Goal: Information Seeking & Learning: Learn about a topic

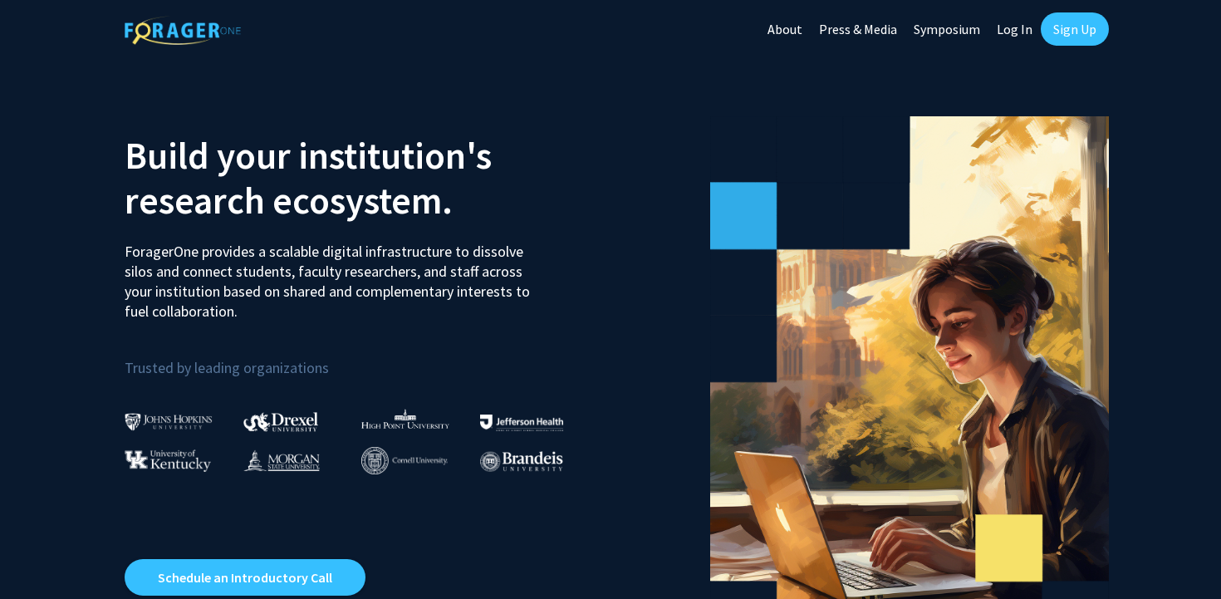
click at [1031, 41] on link "Log In" at bounding box center [1014, 29] width 52 height 58
select select
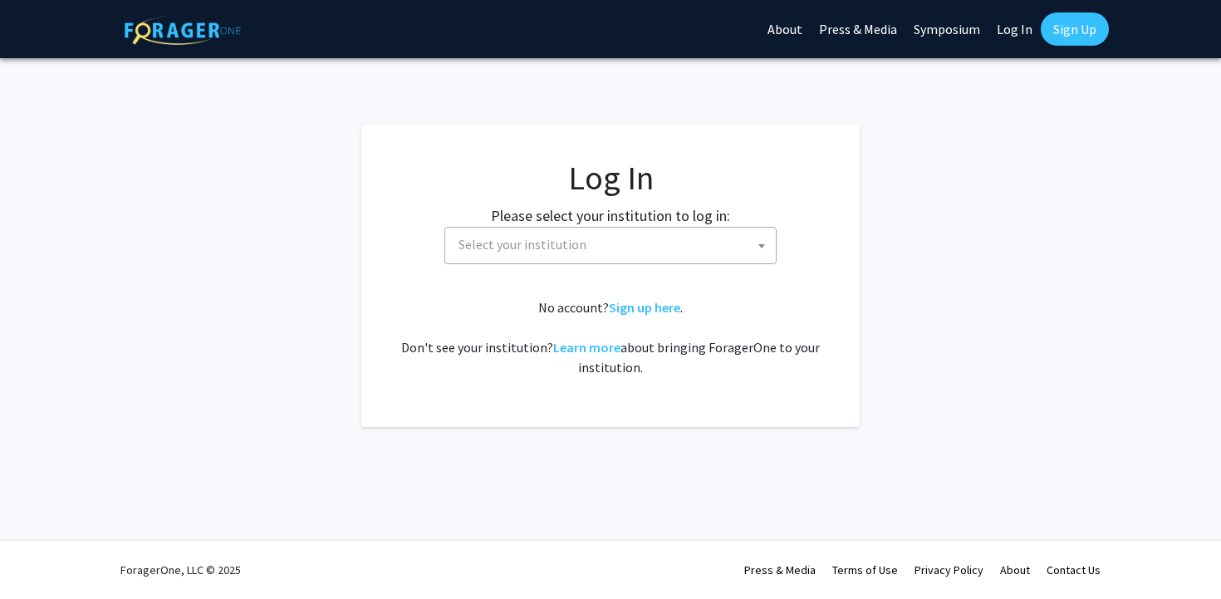
click at [610, 241] on span "Select your institution" at bounding box center [614, 245] width 324 height 34
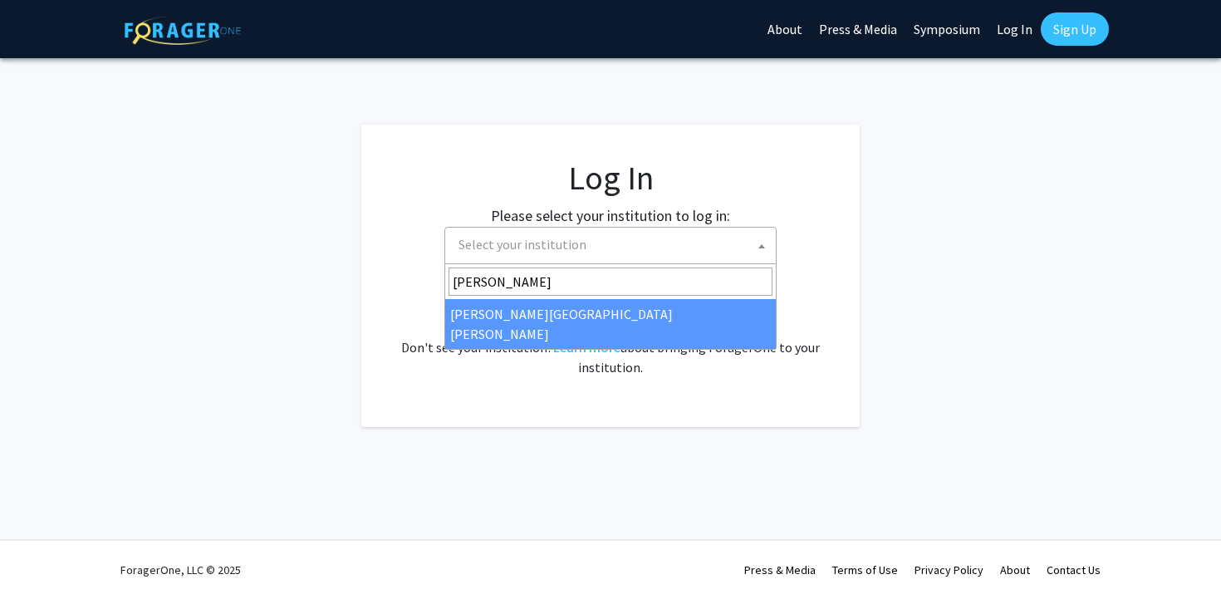
type input "[PERSON_NAME]"
select select "1"
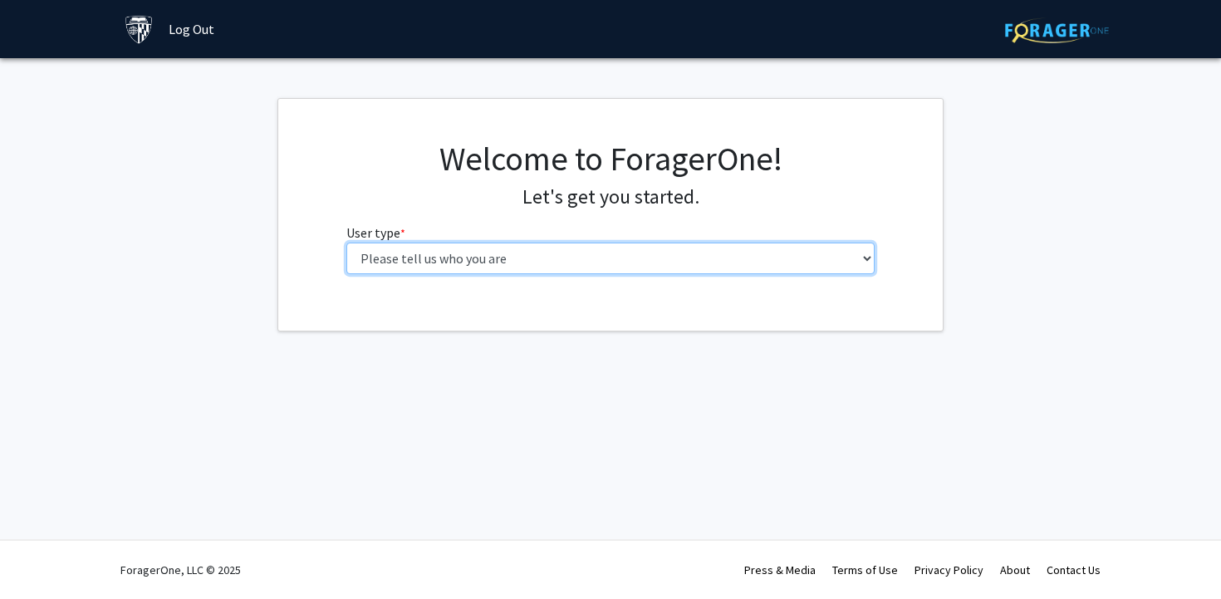
click at [619, 258] on select "Please tell us who you are Undergraduate Student Master's Student Doctoral Cand…" at bounding box center [610, 258] width 529 height 32
select select "1: undergrad"
click at [346, 242] on select "Please tell us who you are Undergraduate Student Master's Student Doctoral Cand…" at bounding box center [610, 258] width 529 height 32
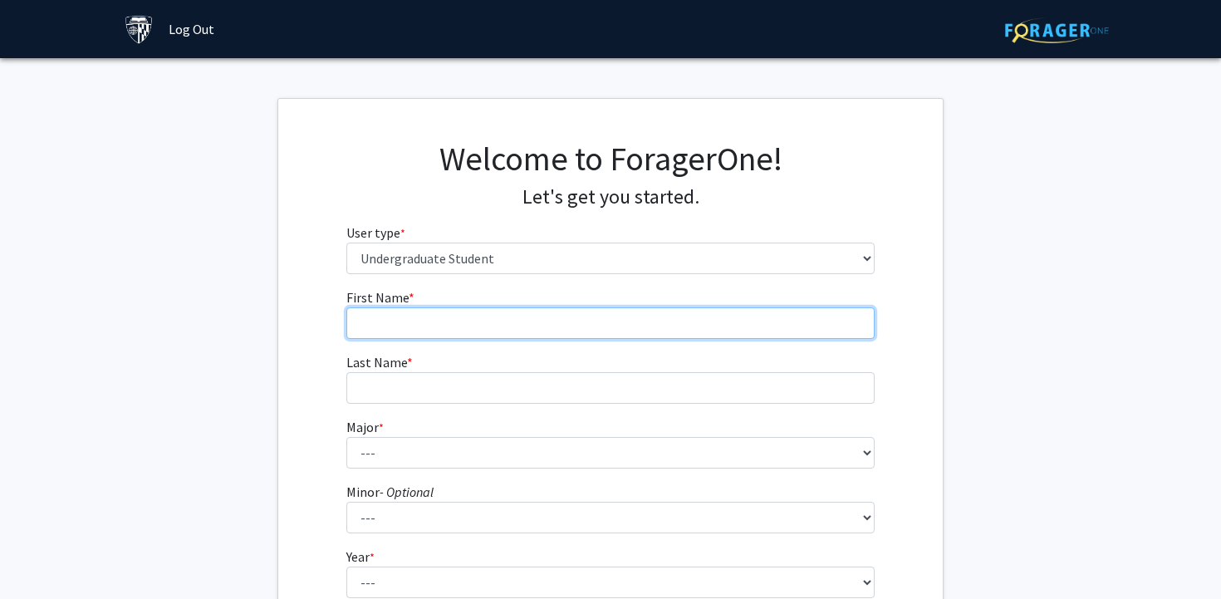
click at [502, 330] on input "First Name * required" at bounding box center [610, 323] width 529 height 32
type input "Stelios"
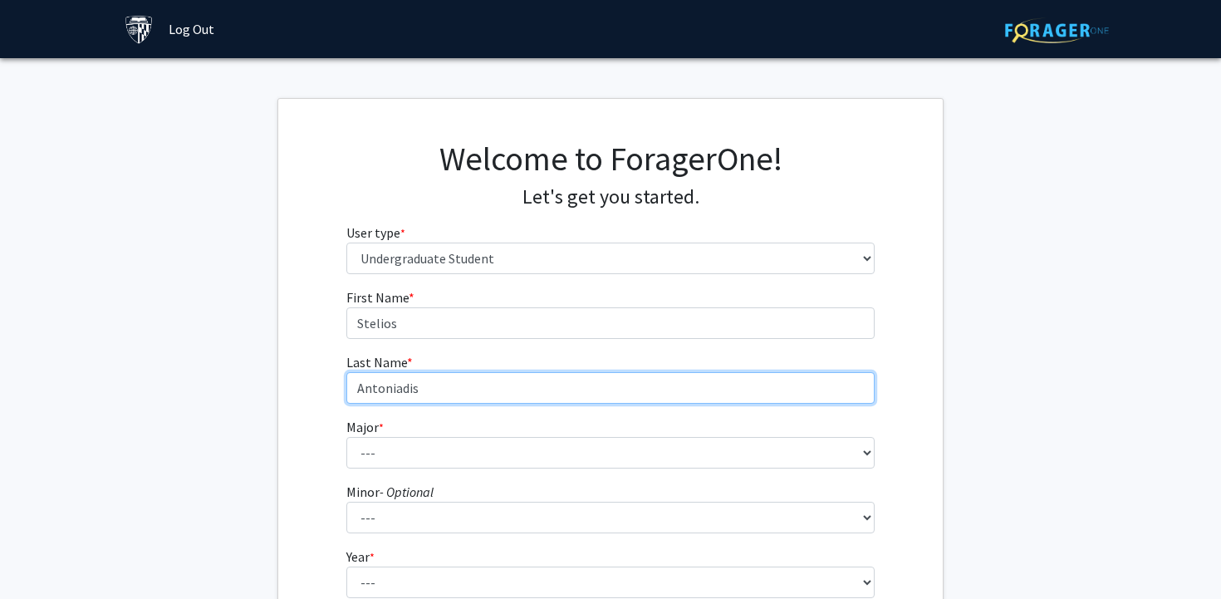
type input "Antoniadis"
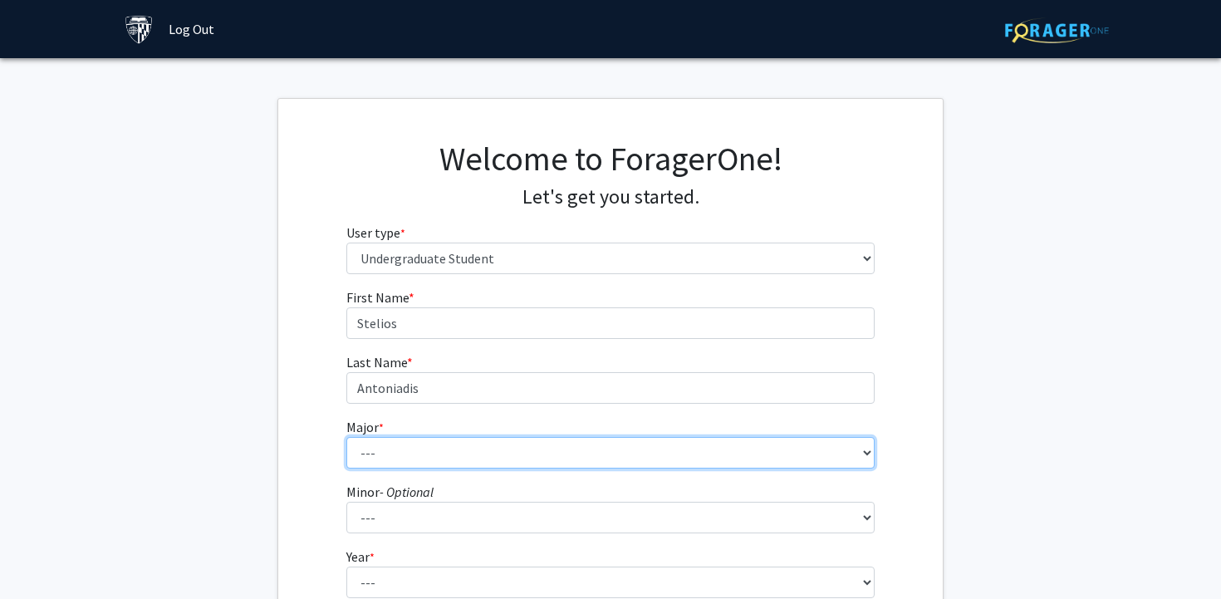
click at [795, 452] on select "--- Africana Studies Anthropology Applied Mathematics & Statistics Archaeology …" at bounding box center [610, 453] width 529 height 32
select select "19: 34"
click at [346, 437] on select "--- Africana Studies Anthropology Applied Mathematics & Statistics Archaeology …" at bounding box center [610, 453] width 529 height 32
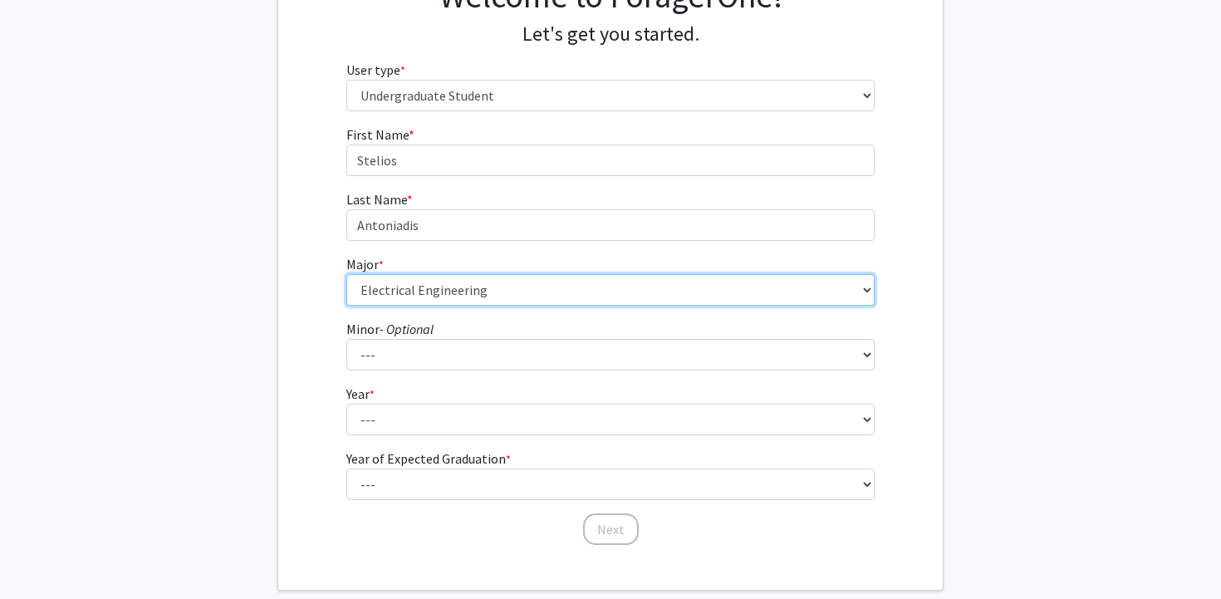
scroll to position [164, 0]
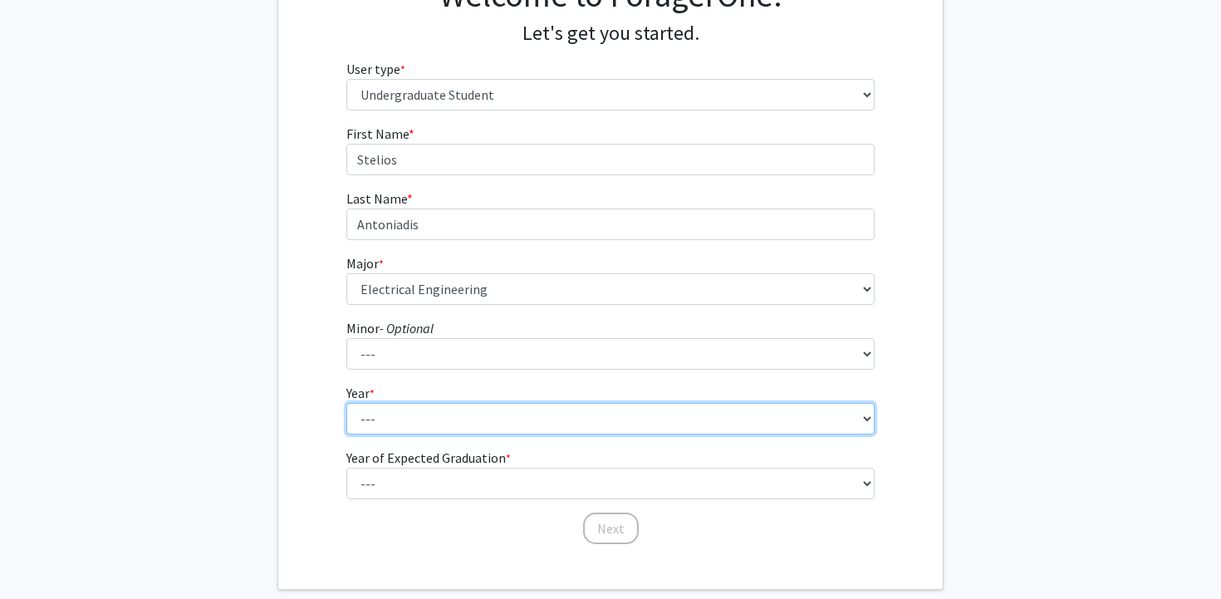
click at [531, 426] on select "--- First-year Sophomore Junior Senior Postbaccalaureate Certificate" at bounding box center [610, 419] width 529 height 32
select select "1: first-year"
click at [346, 403] on select "--- First-year Sophomore Junior Senior Postbaccalaureate Certificate" at bounding box center [610, 419] width 529 height 32
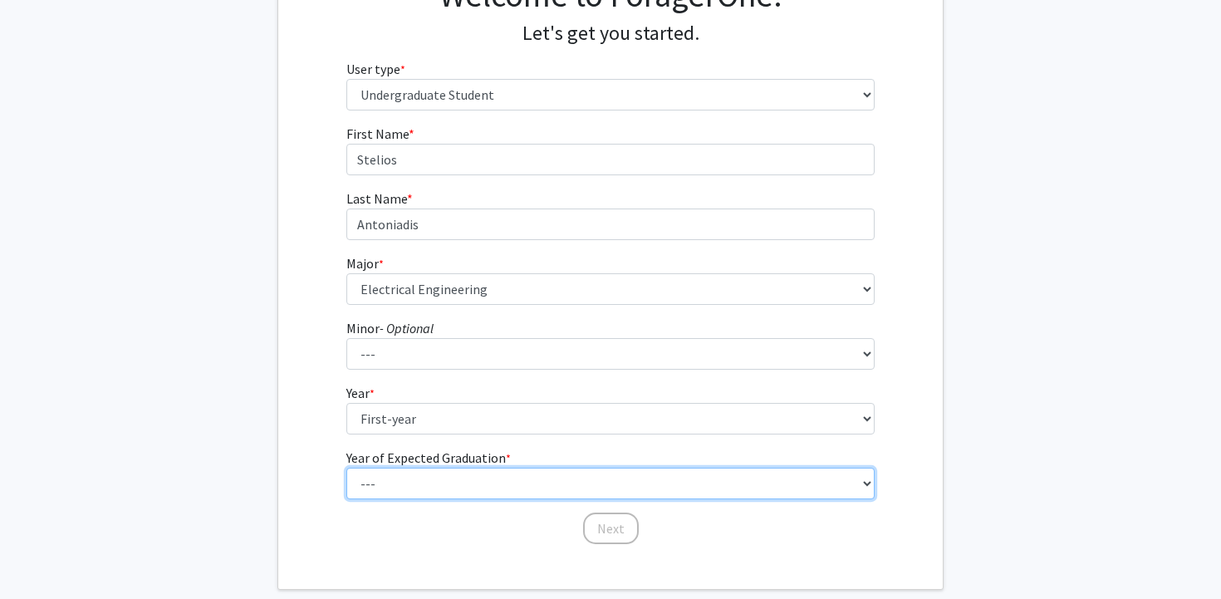
click at [516, 486] on select "--- 2025 2026 2027 2028 2029 2030 2031 2032 2033 2034" at bounding box center [610, 484] width 529 height 32
select select "5: 2029"
click at [346, 468] on select "--- 2025 2026 2027 2028 2029 2030 2031 2032 2033 2034" at bounding box center [610, 484] width 529 height 32
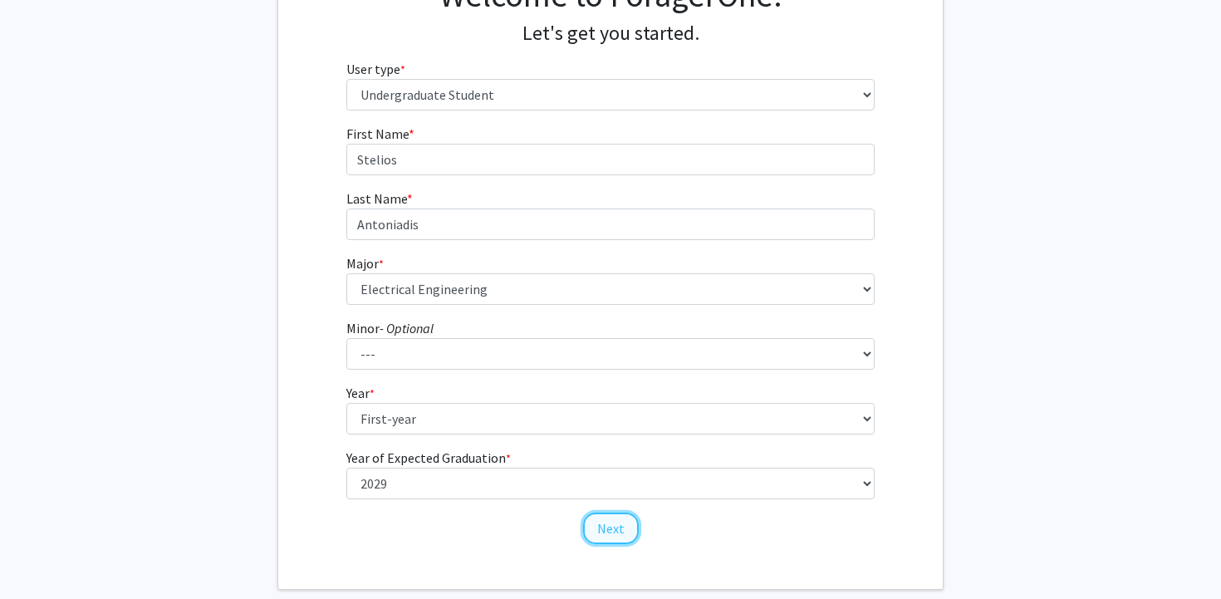
click at [622, 532] on button "Next" at bounding box center [611, 528] width 56 height 32
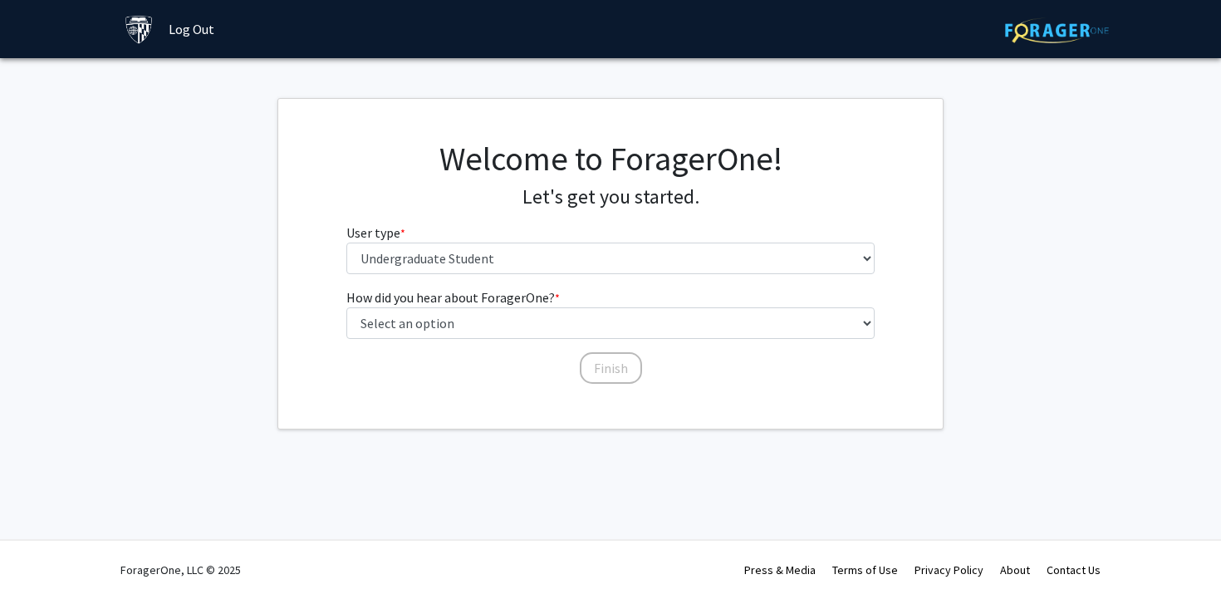
scroll to position [0, 0]
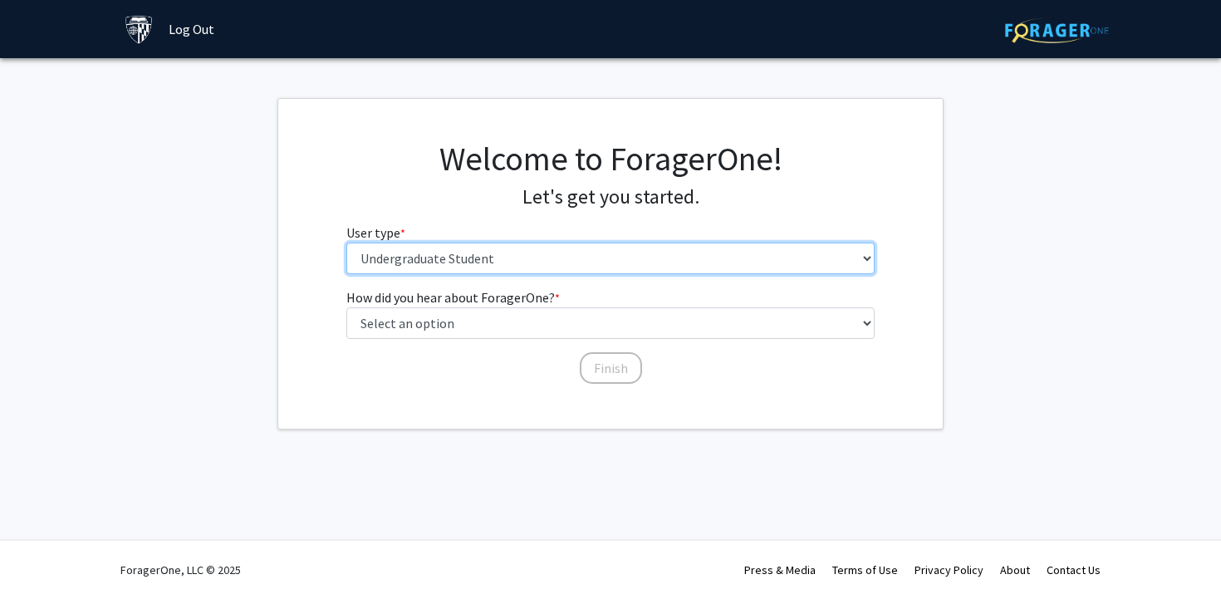
click at [601, 260] on select "Please tell us who you are Undergraduate Student Master's Student Doctoral Cand…" at bounding box center [610, 258] width 529 height 32
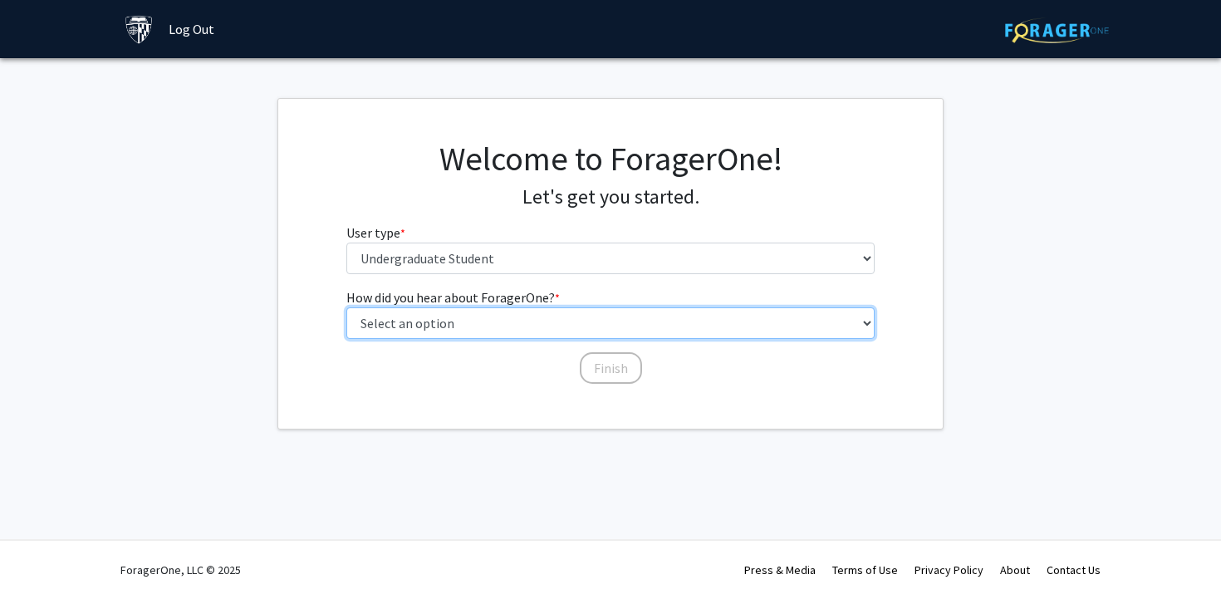
click at [597, 326] on select "Select an option Peer/student recommendation Faculty/staff recommendation Unive…" at bounding box center [610, 323] width 529 height 32
select select "2: faculty_recommendation"
click at [346, 307] on select "Select an option Peer/student recommendation Faculty/staff recommendation Unive…" at bounding box center [610, 323] width 529 height 32
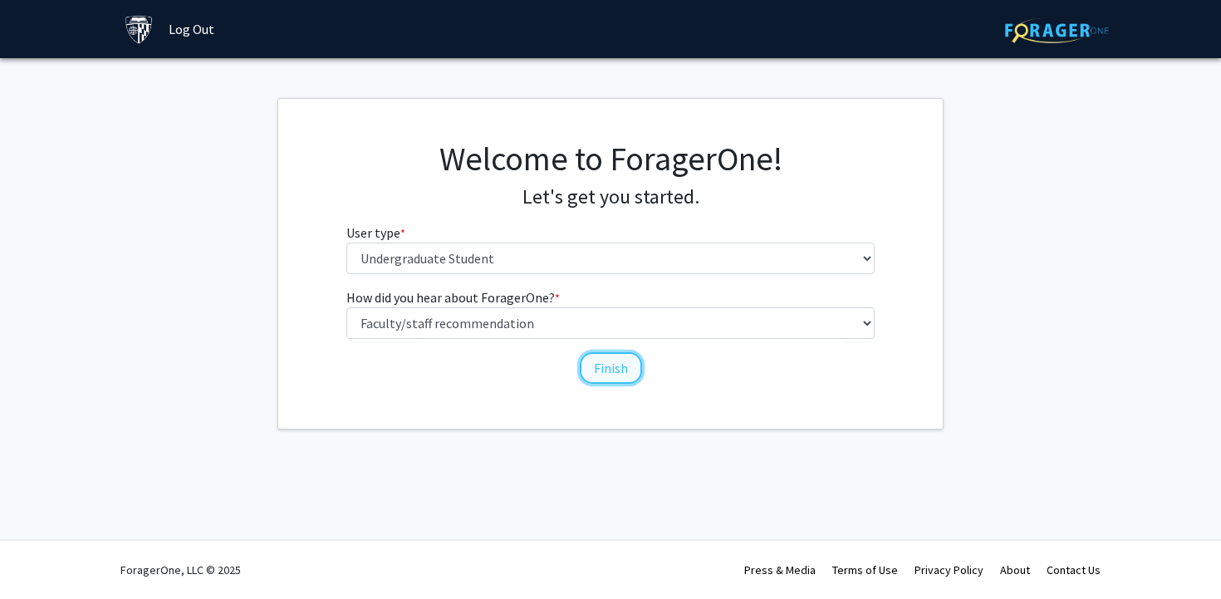
click at [606, 368] on button "Finish" at bounding box center [611, 368] width 62 height 32
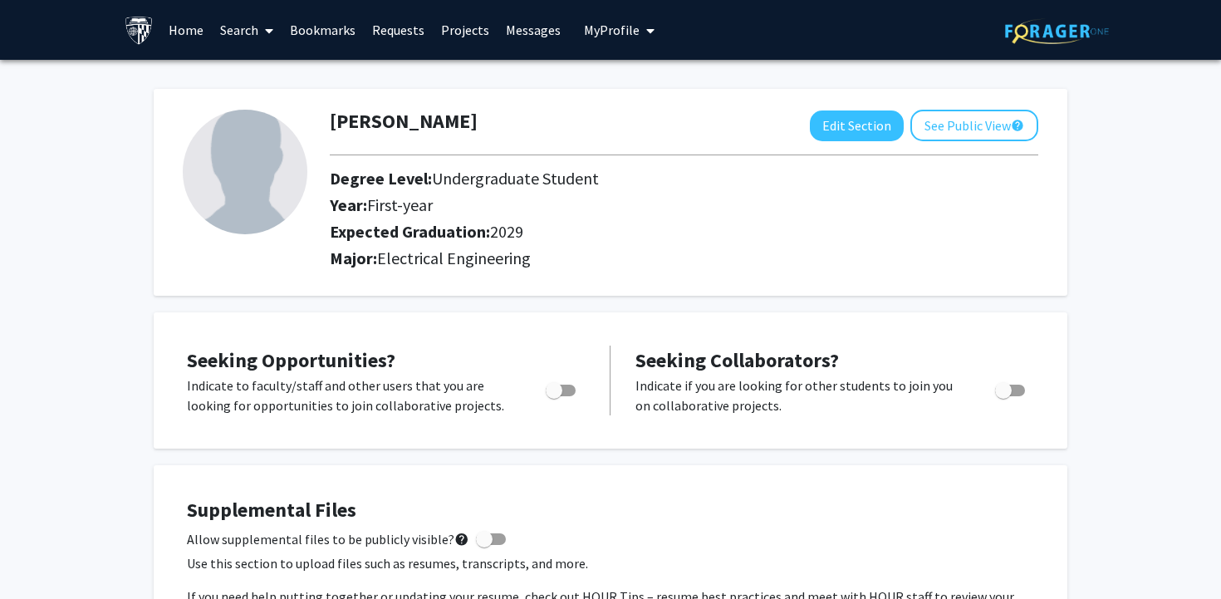
click at [261, 29] on span at bounding box center [265, 31] width 15 height 58
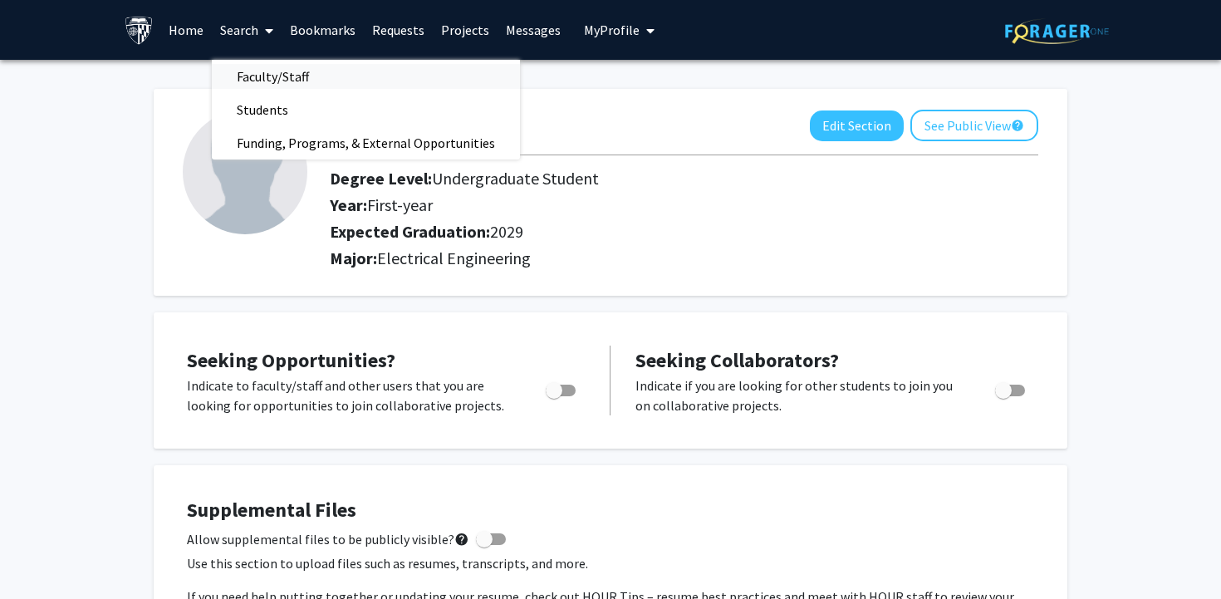
click at [280, 79] on span "Faculty/Staff" at bounding box center [273, 76] width 122 height 33
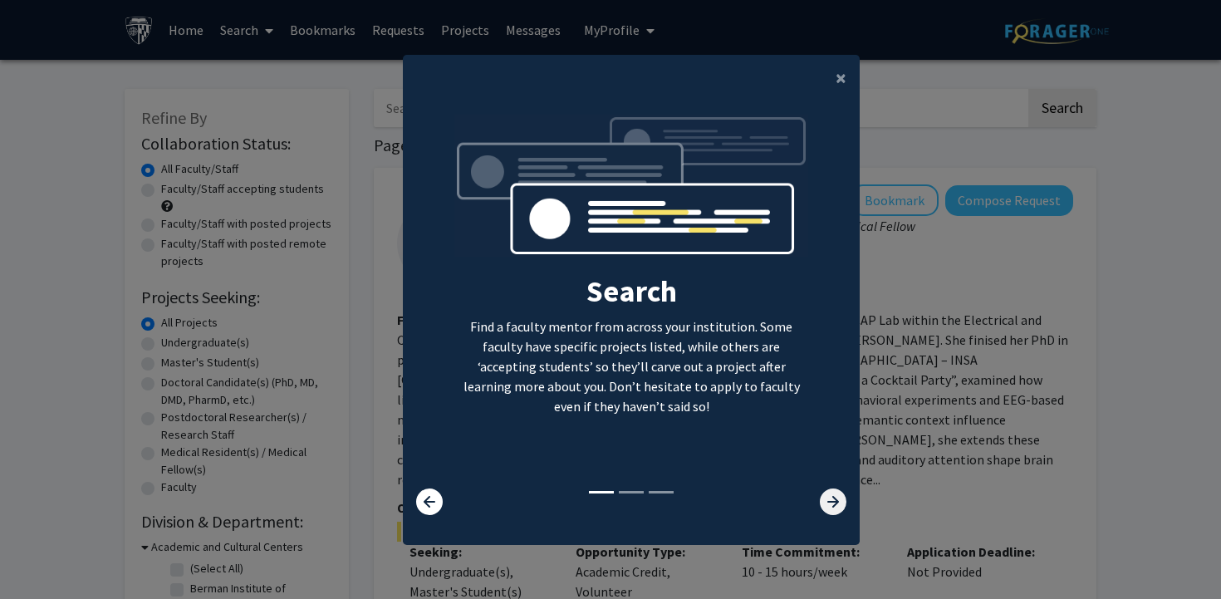
click at [835, 495] on icon at bounding box center [833, 501] width 27 height 27
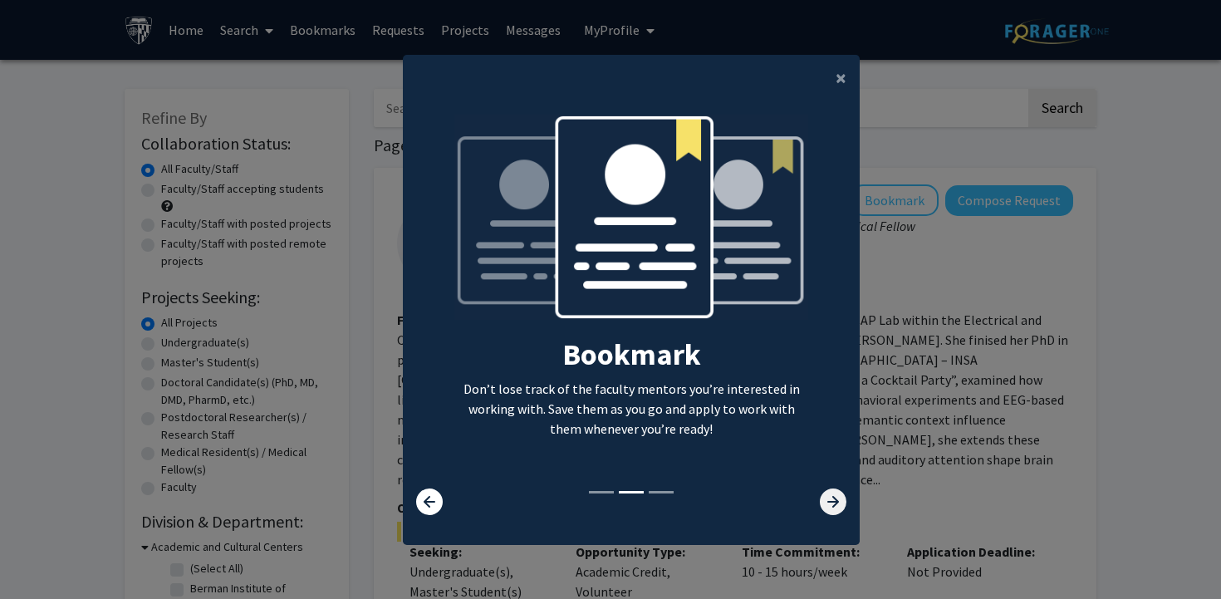
click at [835, 495] on icon at bounding box center [833, 501] width 27 height 27
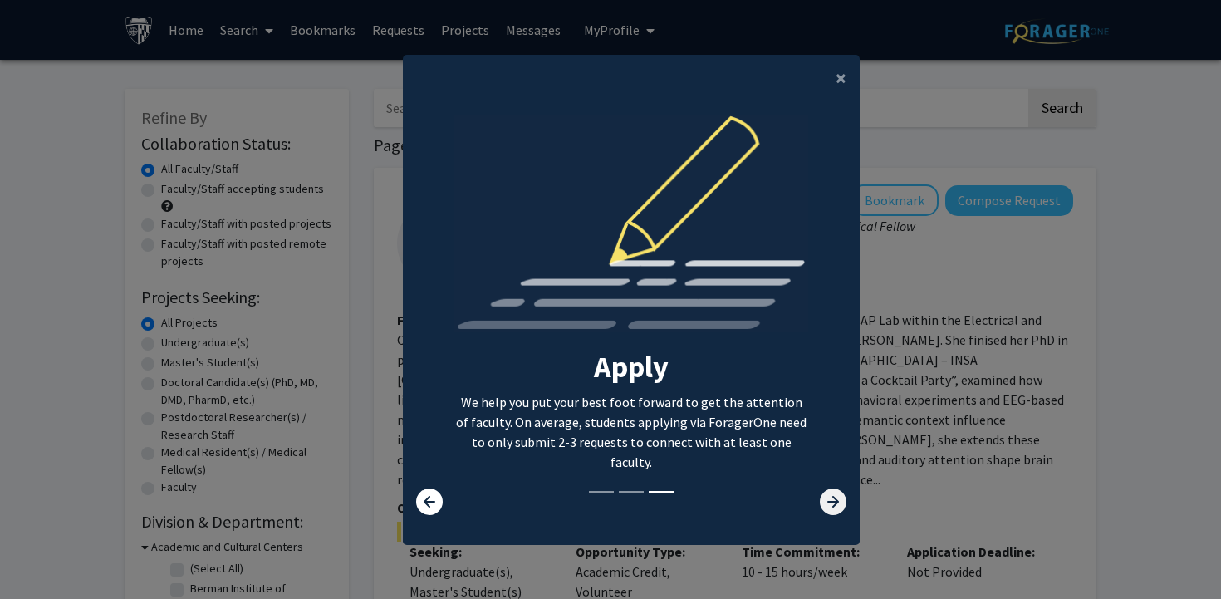
click at [834, 496] on icon at bounding box center [833, 501] width 27 height 27
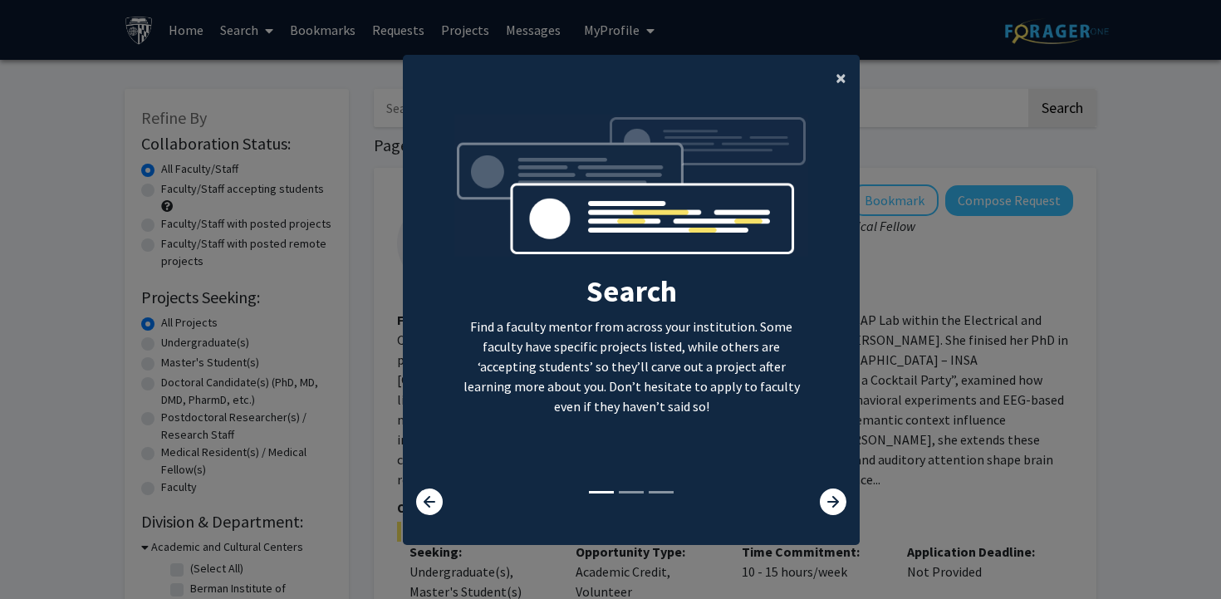
click at [839, 71] on span "×" at bounding box center [840, 78] width 11 height 26
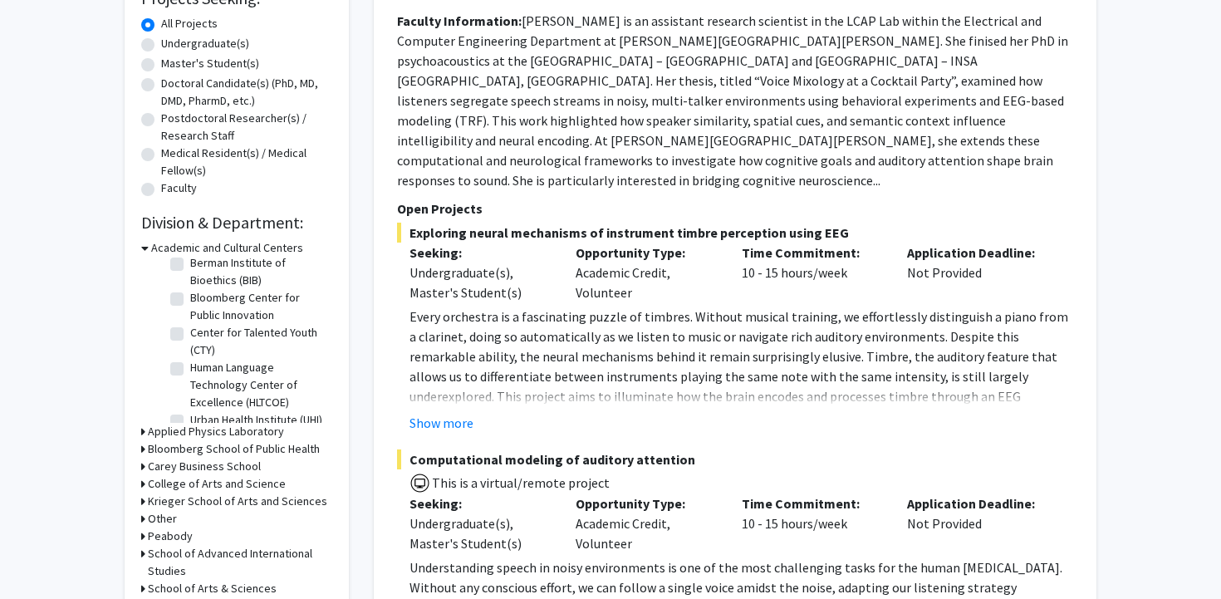
scroll to position [39, 0]
click at [144, 248] on icon at bounding box center [144, 247] width 7 height 17
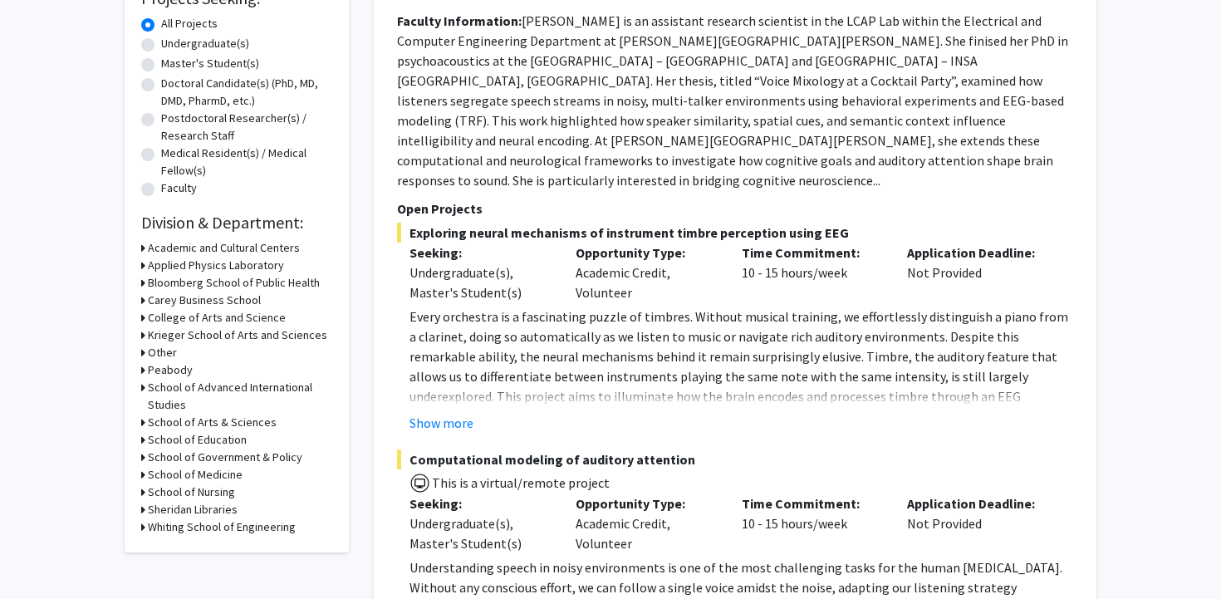
click at [142, 262] on icon at bounding box center [143, 265] width 4 height 17
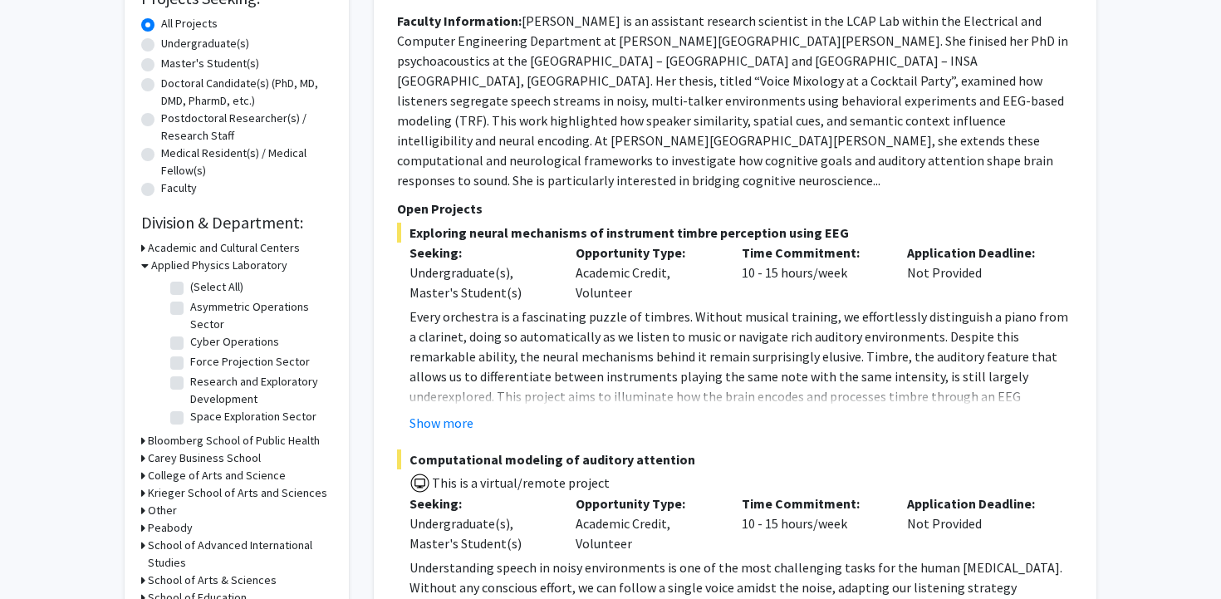
click at [142, 262] on icon at bounding box center [144, 265] width 7 height 17
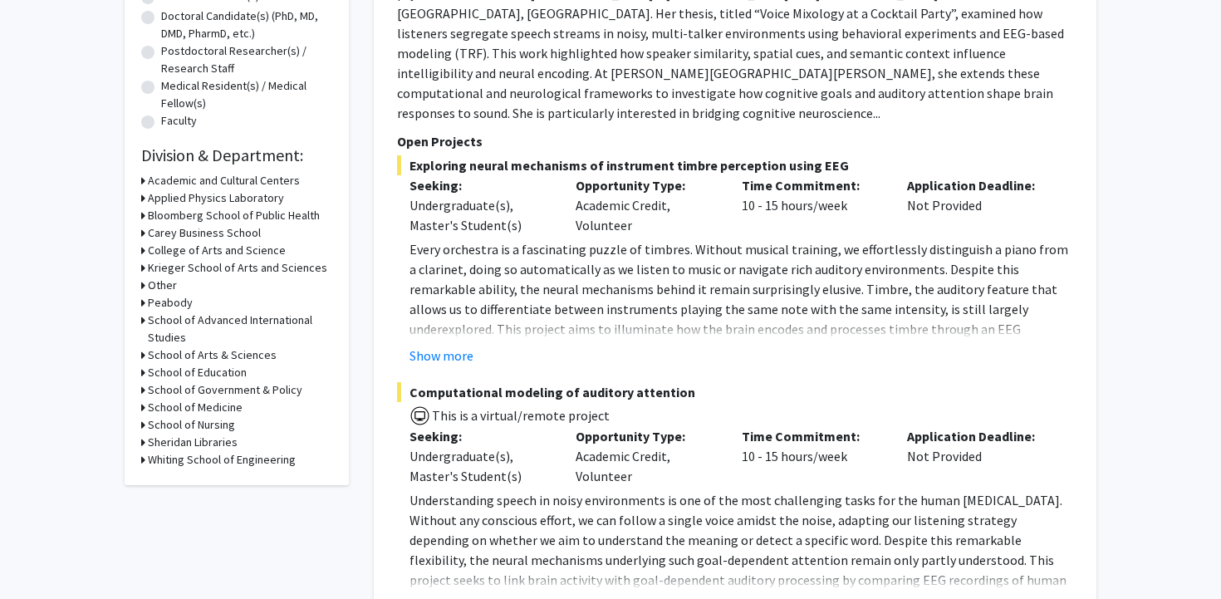
scroll to position [369, 0]
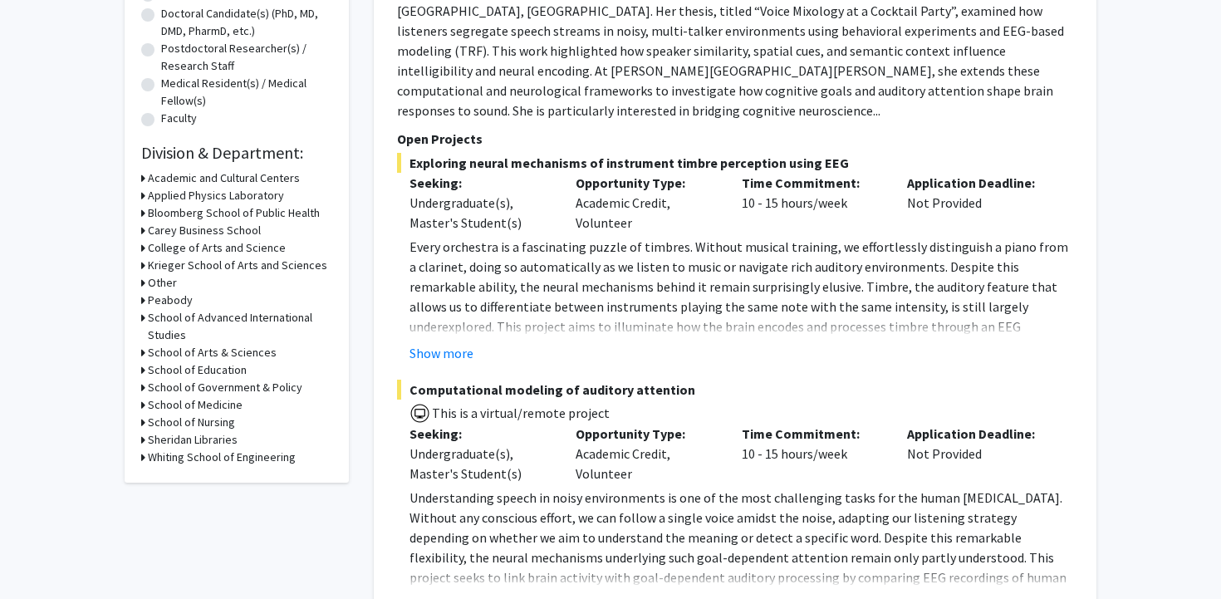
click at [141, 453] on icon at bounding box center [143, 456] width 4 height 17
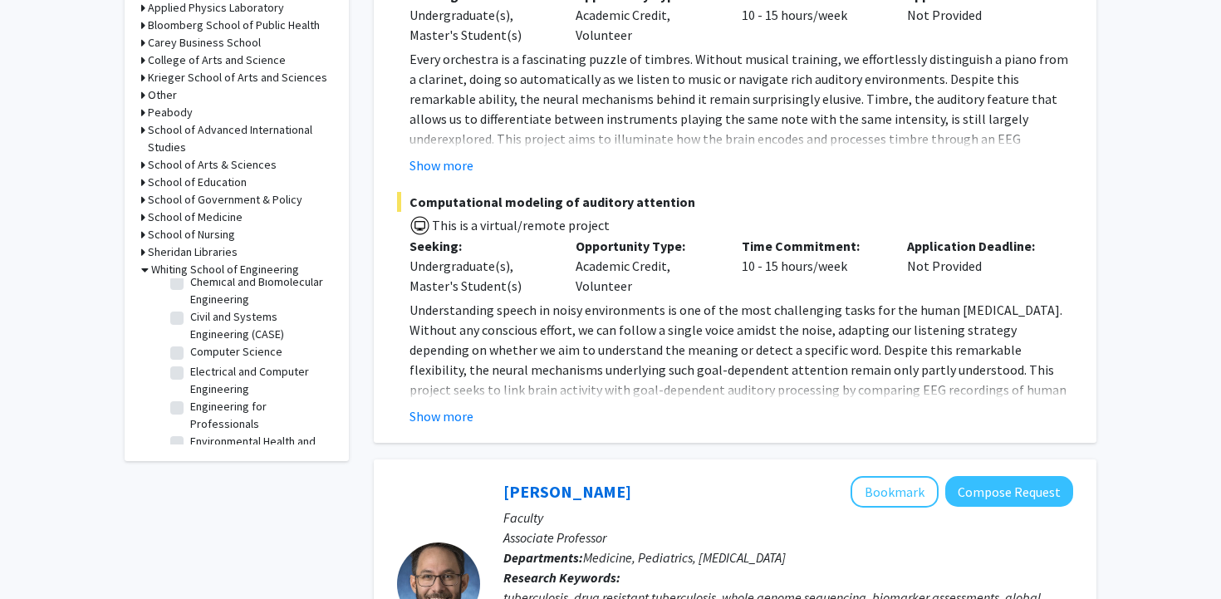
scroll to position [291, 0]
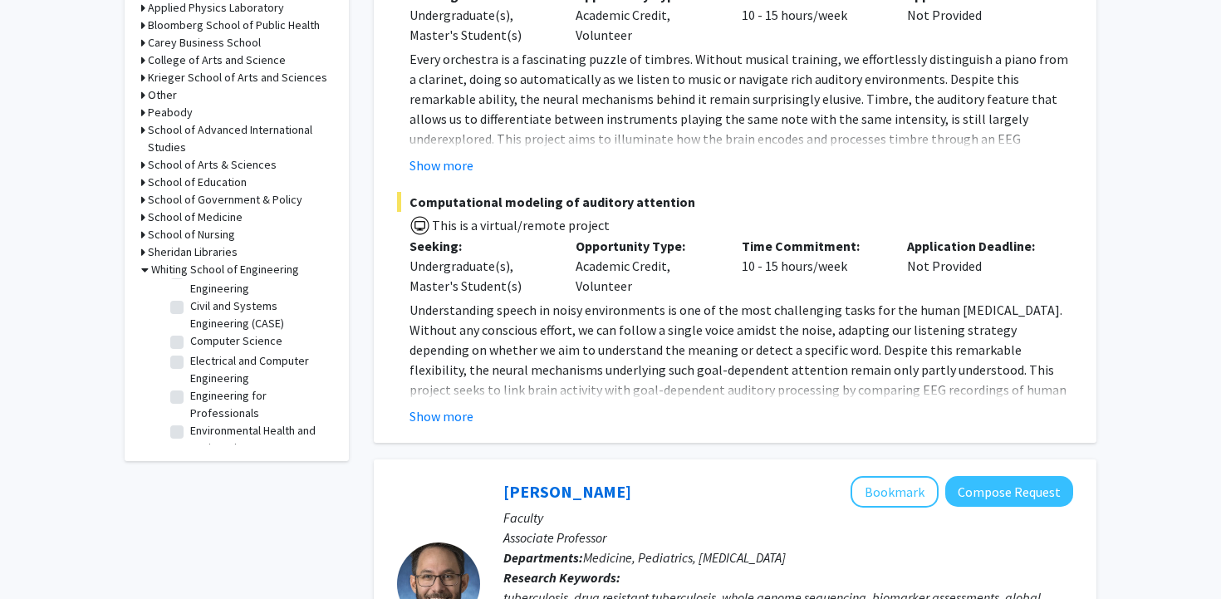
click at [190, 364] on label "Electrical and Computer Engineering" at bounding box center [259, 369] width 138 height 35
click at [190, 363] on input "Electrical and Computer Engineering" at bounding box center [195, 357] width 11 height 11
checkbox input "true"
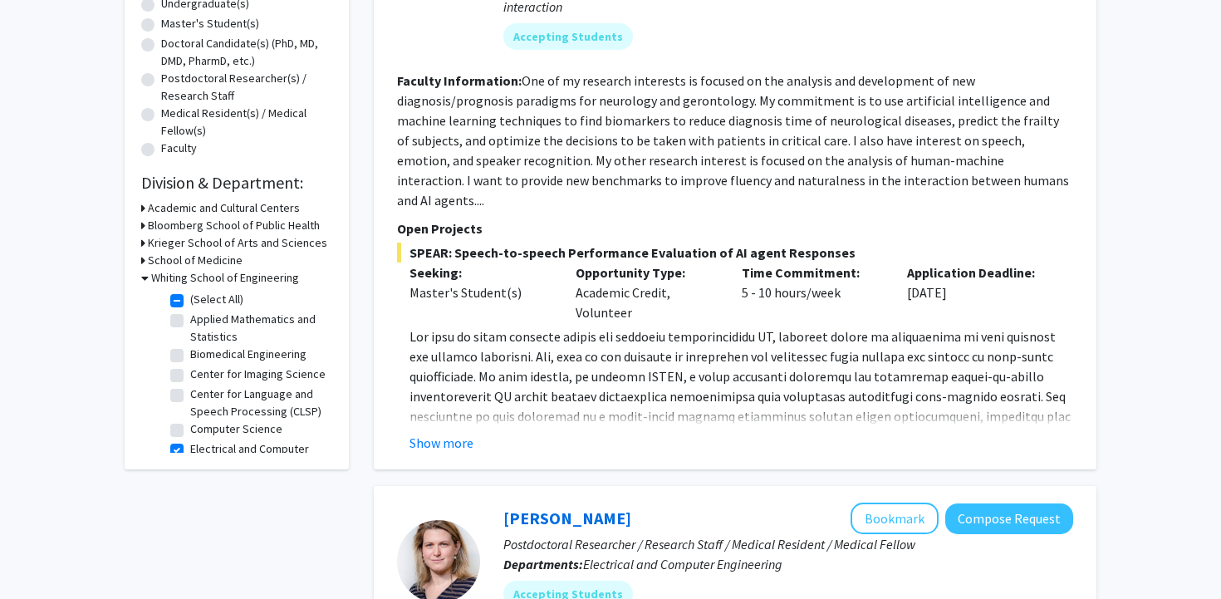
scroll to position [338, 0]
click at [464, 433] on button "Show more" at bounding box center [441, 443] width 64 height 20
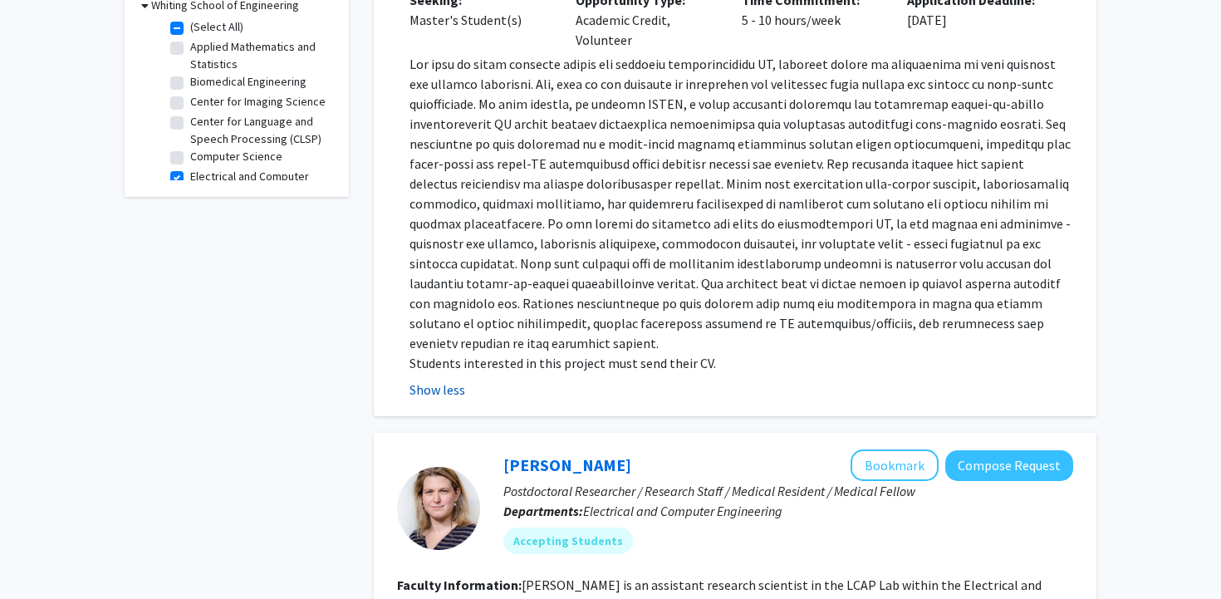
scroll to position [608, 0]
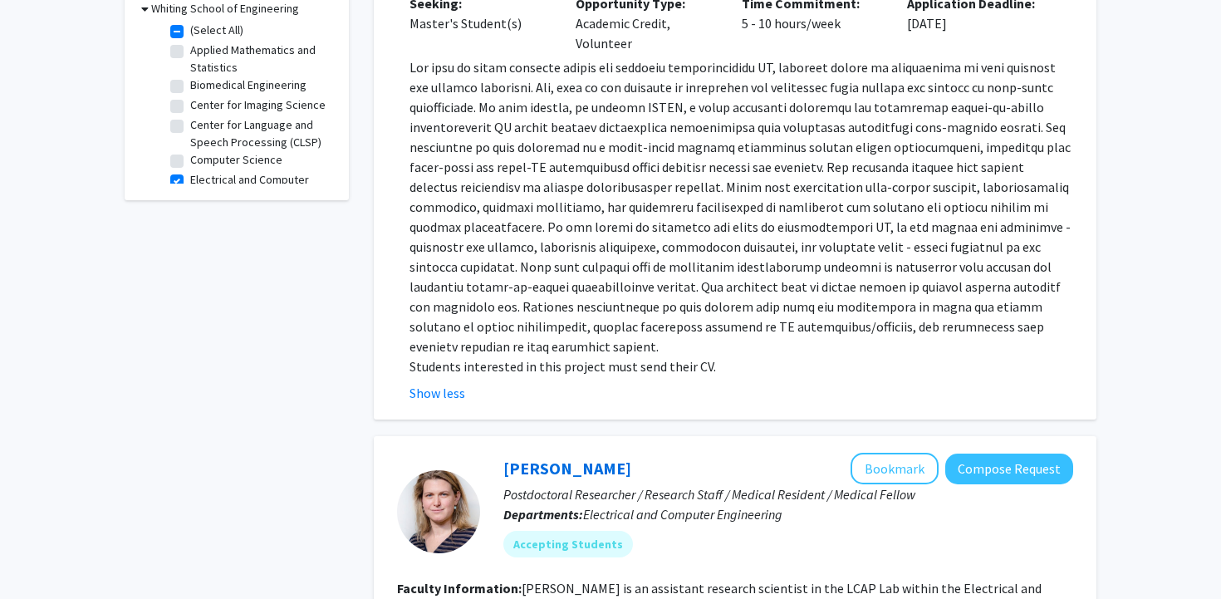
click at [551, 294] on p at bounding box center [740, 206] width 663 height 299
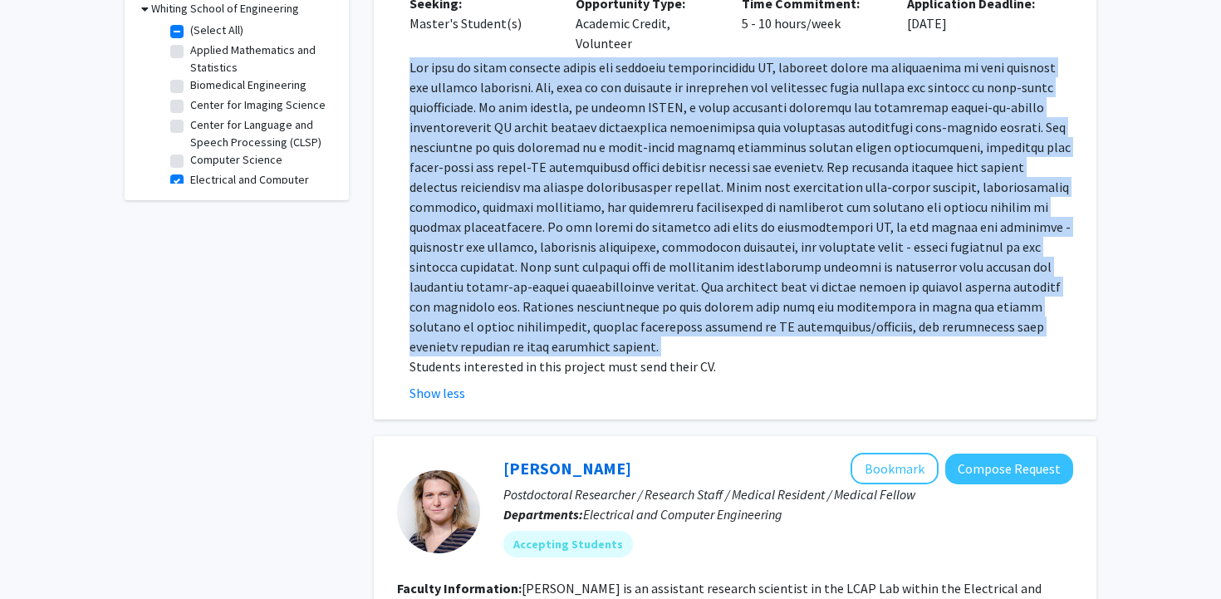
click at [551, 294] on p at bounding box center [740, 206] width 663 height 299
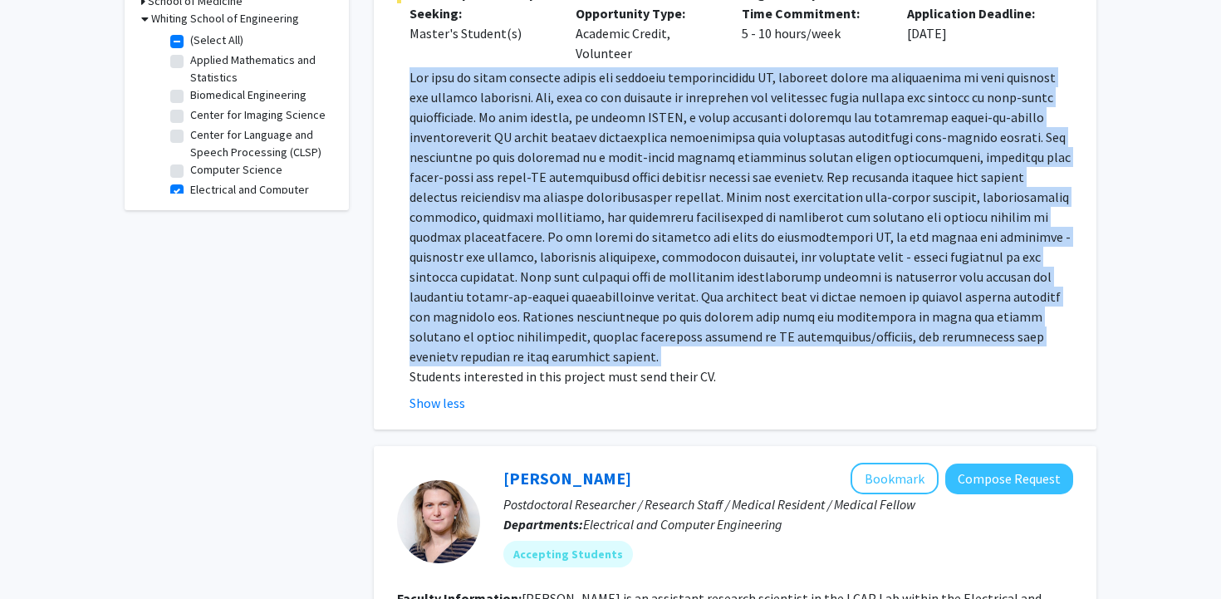
click at [551, 294] on p at bounding box center [740, 216] width 663 height 299
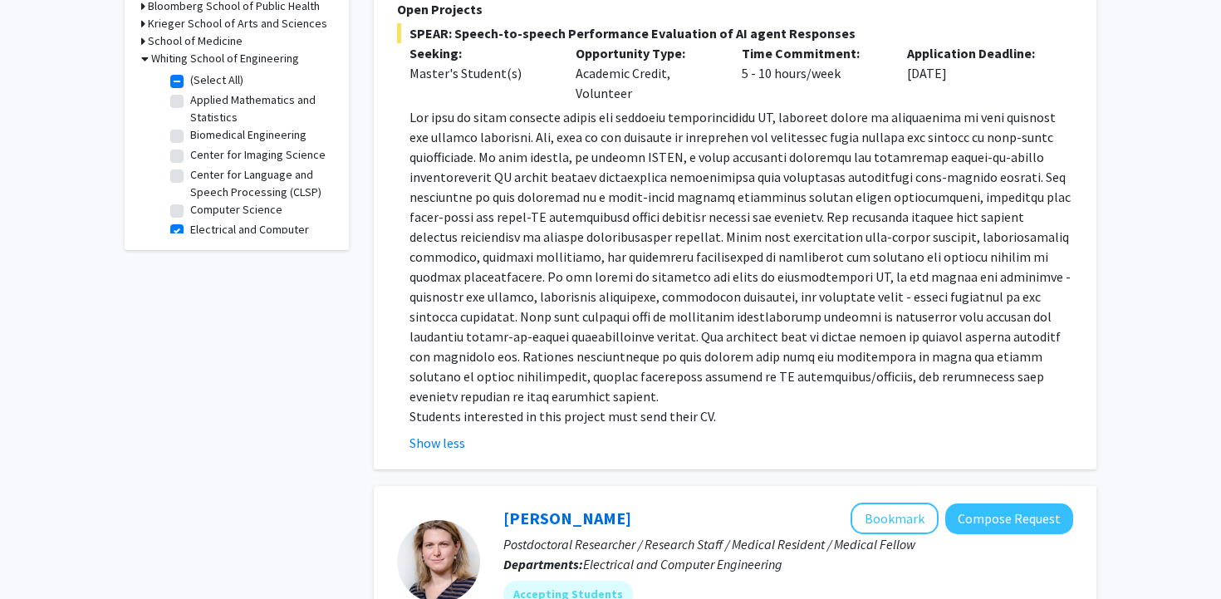
scroll to position [556, 0]
click at [551, 294] on p at bounding box center [740, 258] width 663 height 299
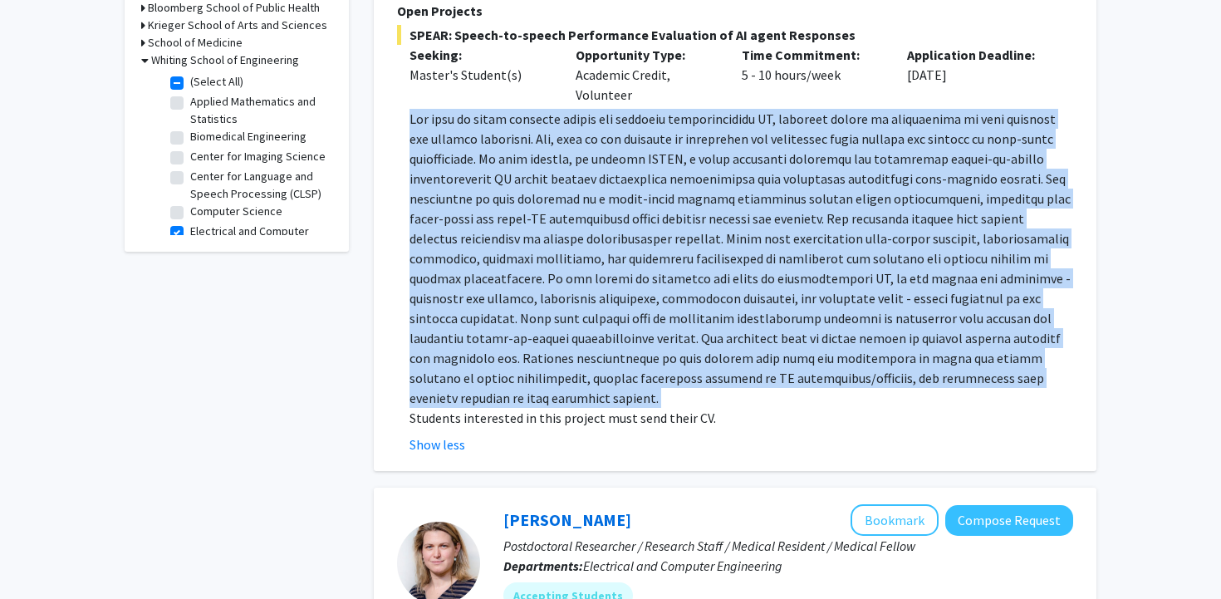
click at [551, 294] on p at bounding box center [740, 258] width 663 height 299
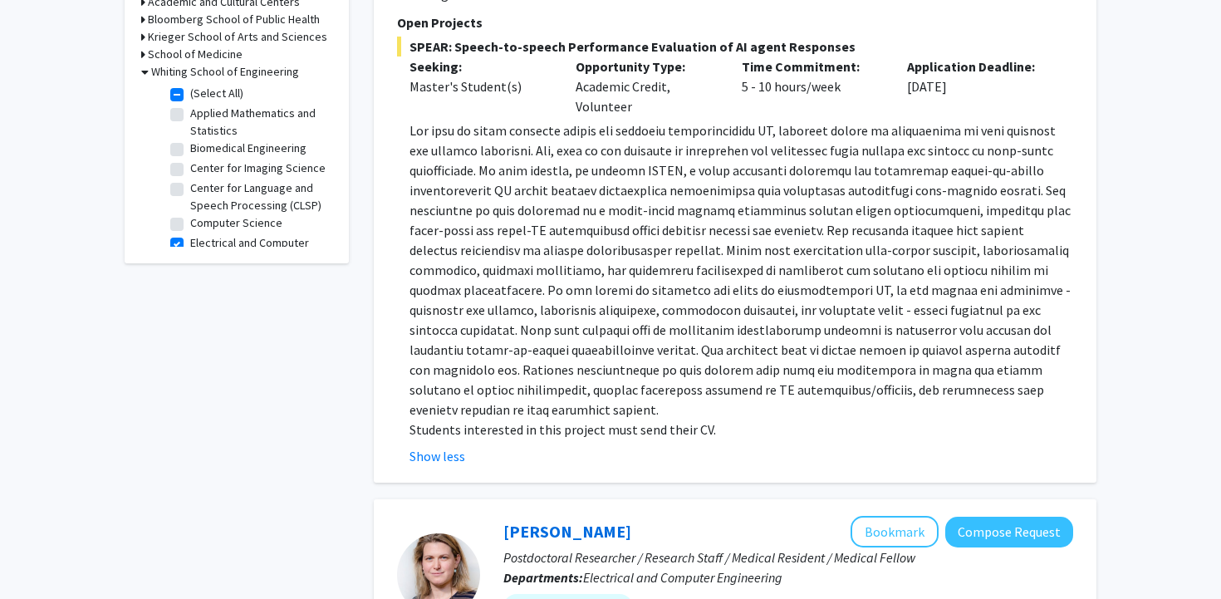
scroll to position [526, 0]
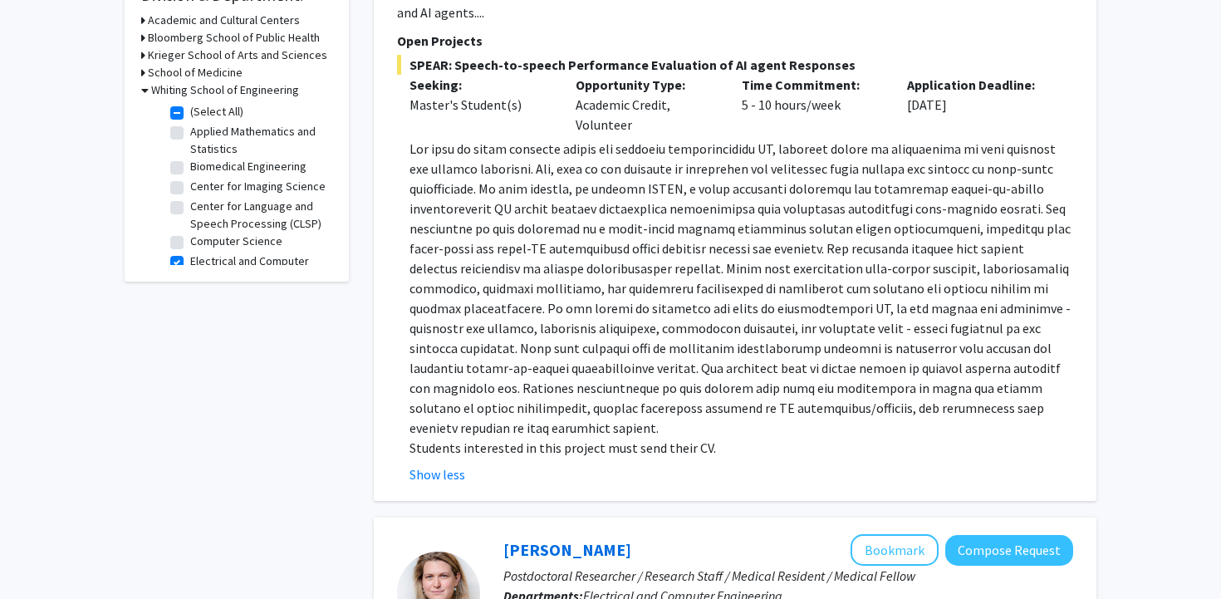
click at [190, 260] on label "Electrical and Computer Engineering" at bounding box center [259, 269] width 138 height 35
click at [190, 260] on input "Electrical and Computer Engineering" at bounding box center [195, 257] width 11 height 11
checkbox input "false"
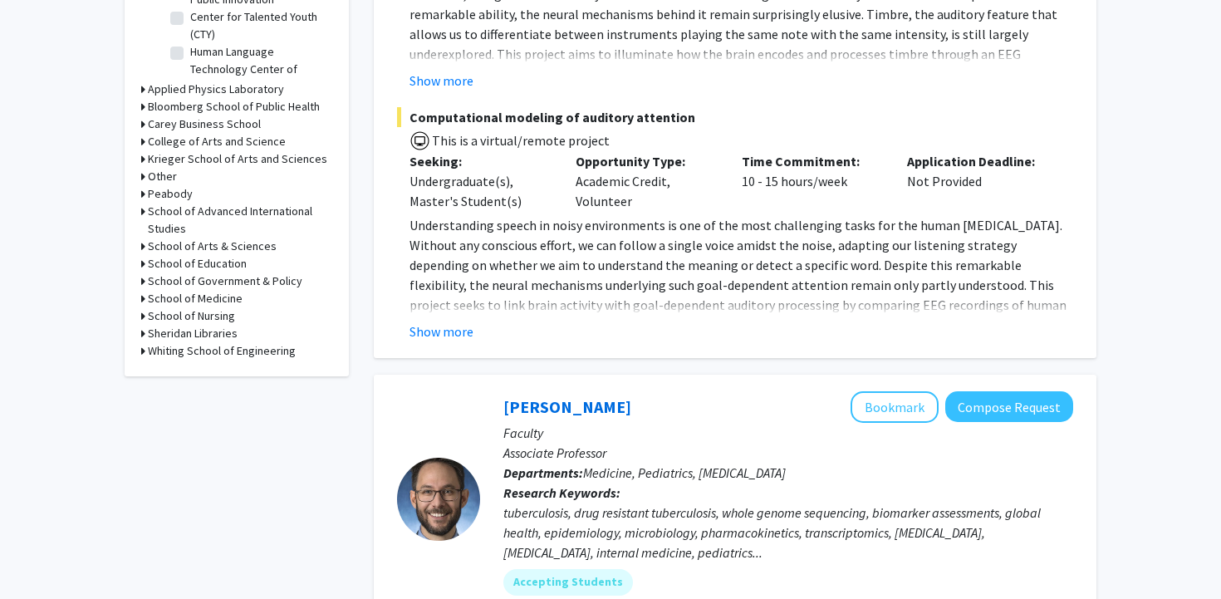
scroll to position [639, 0]
click at [148, 355] on h3 "Whiting School of Engineering" at bounding box center [222, 352] width 148 height 17
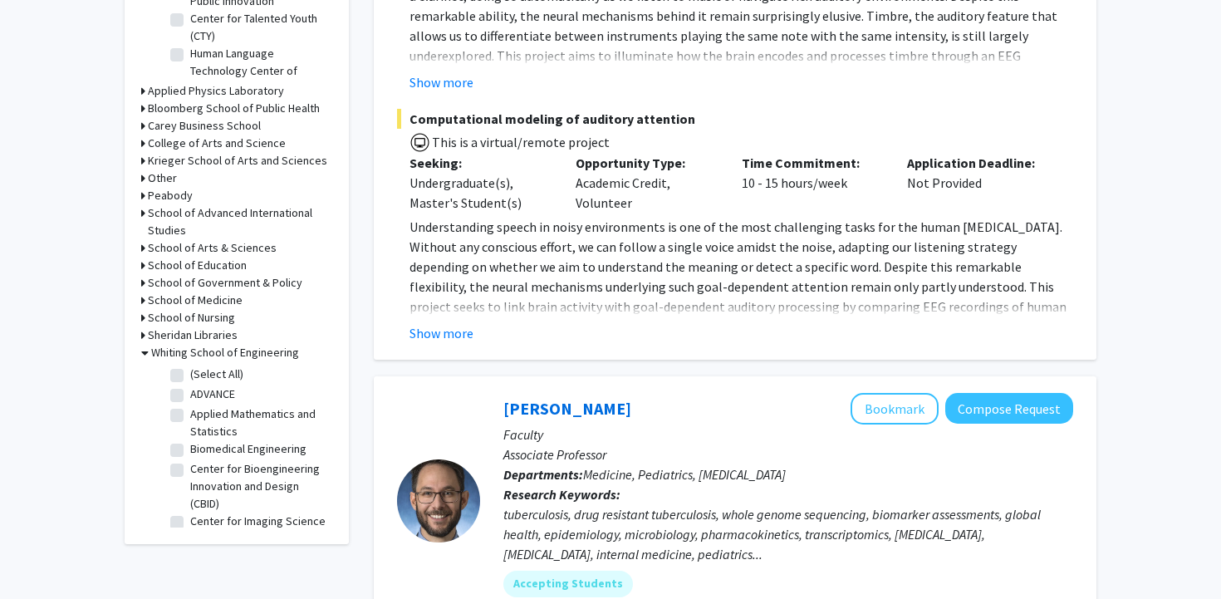
click at [190, 374] on label "(Select All)" at bounding box center [216, 373] width 53 height 17
click at [190, 374] on input "(Select All)" at bounding box center [195, 370] width 11 height 11
checkbox input "true"
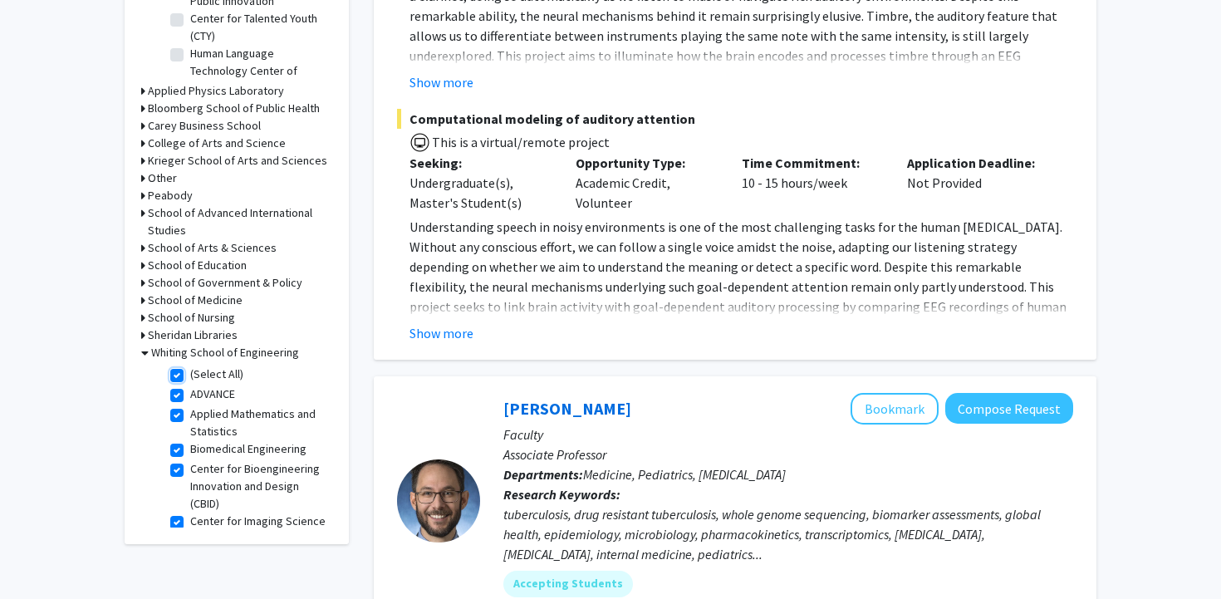
checkbox input "true"
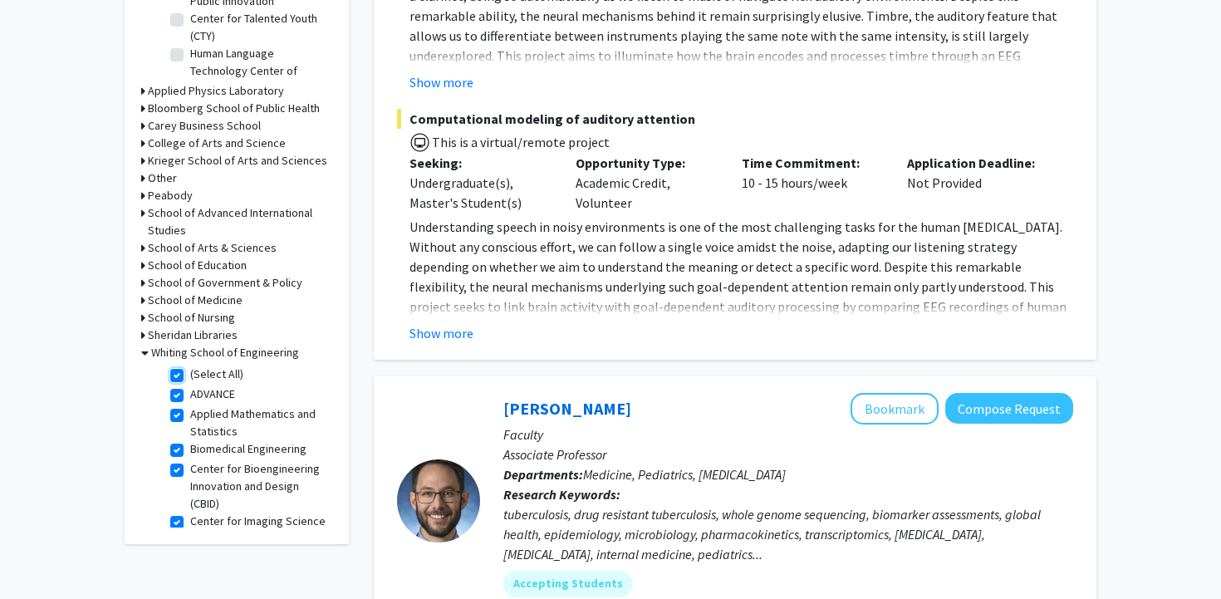
checkbox input "true"
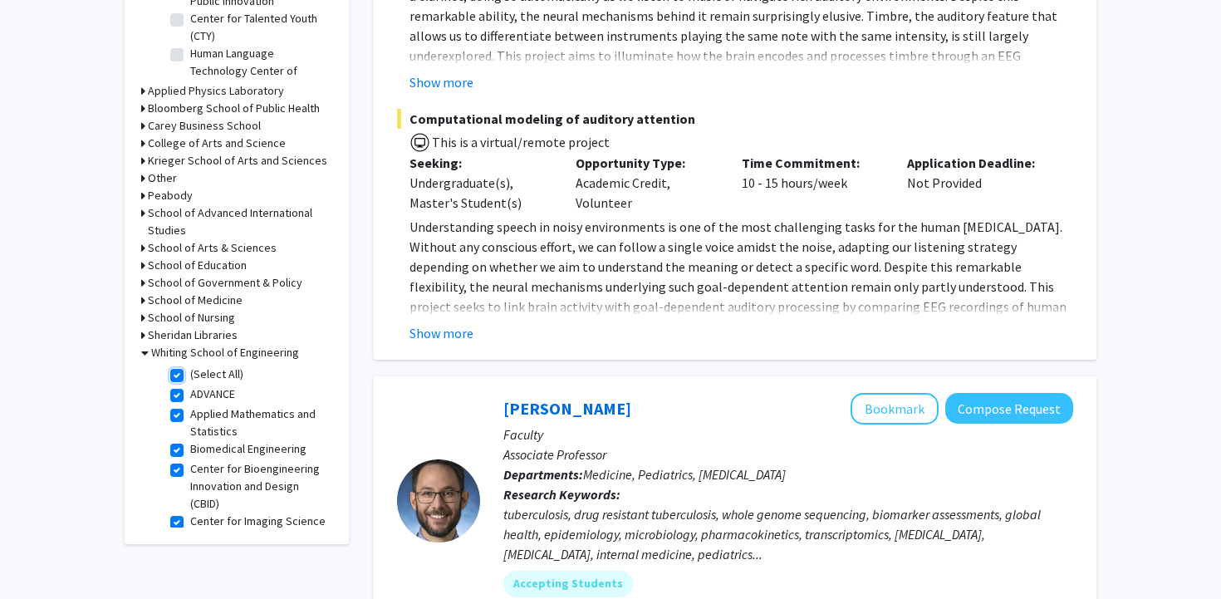
checkbox input "true"
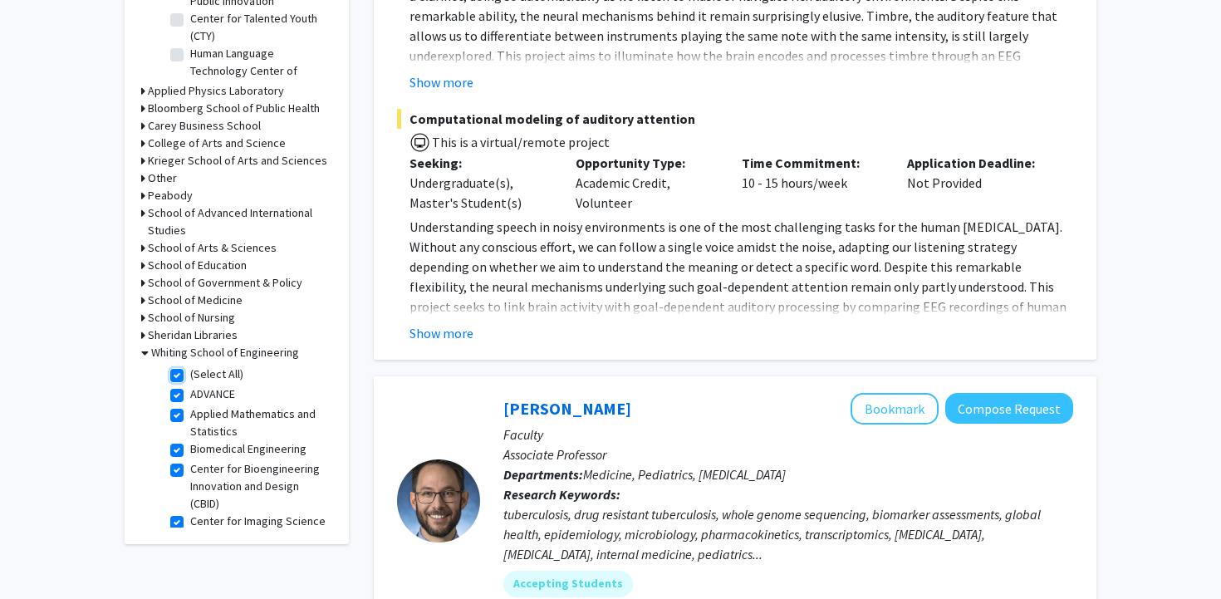
checkbox input "true"
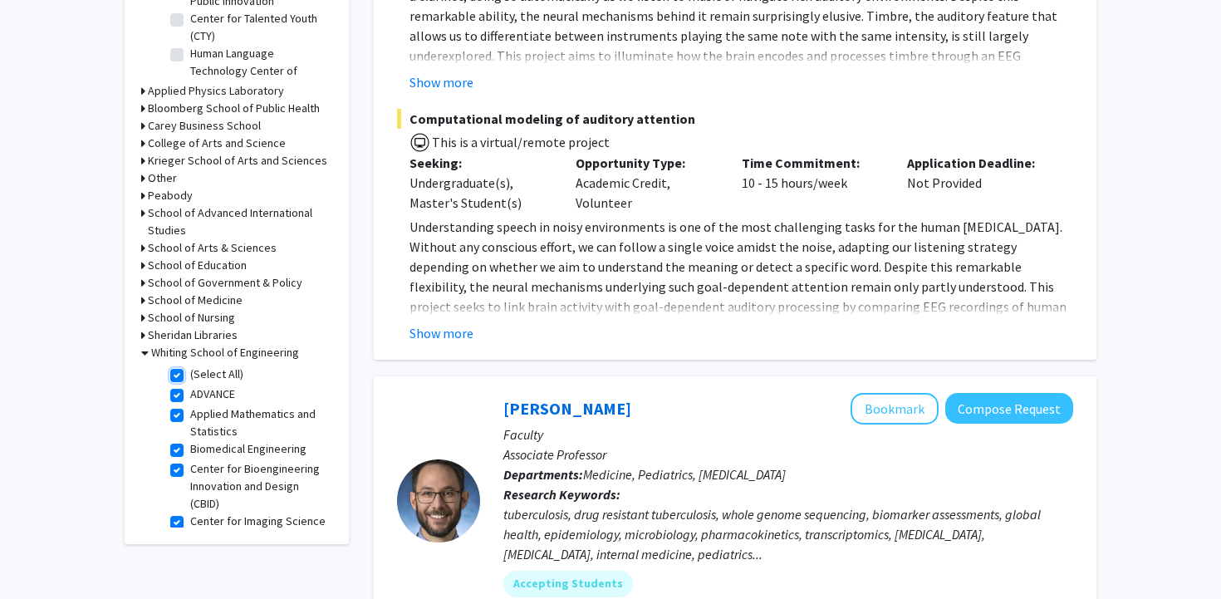
checkbox input "true"
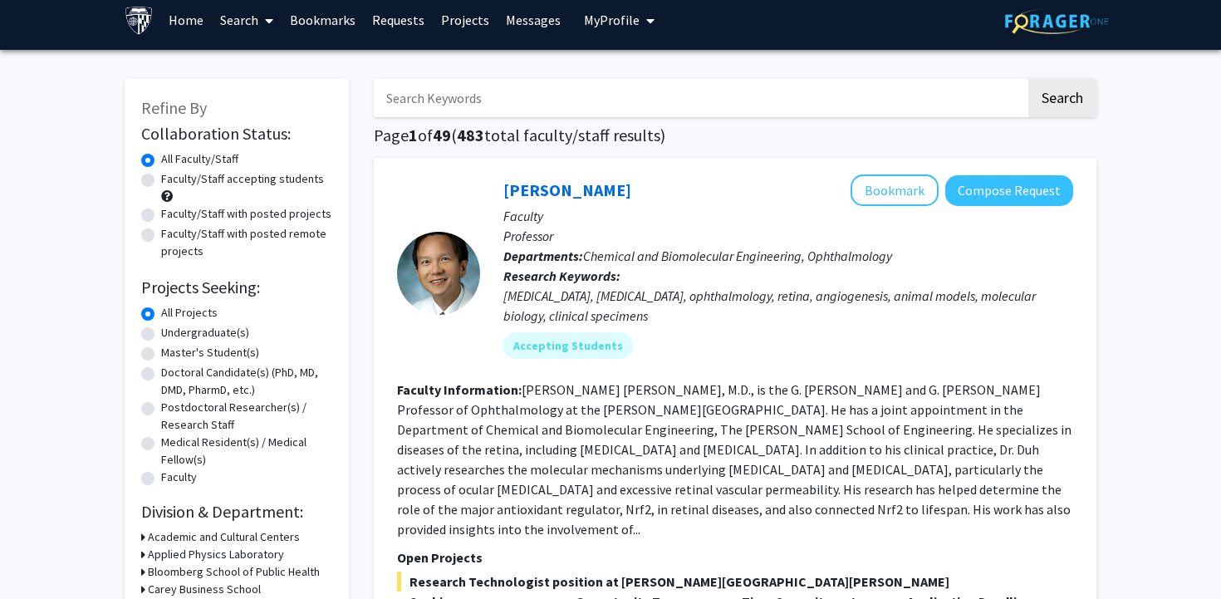
scroll to position [12, 0]
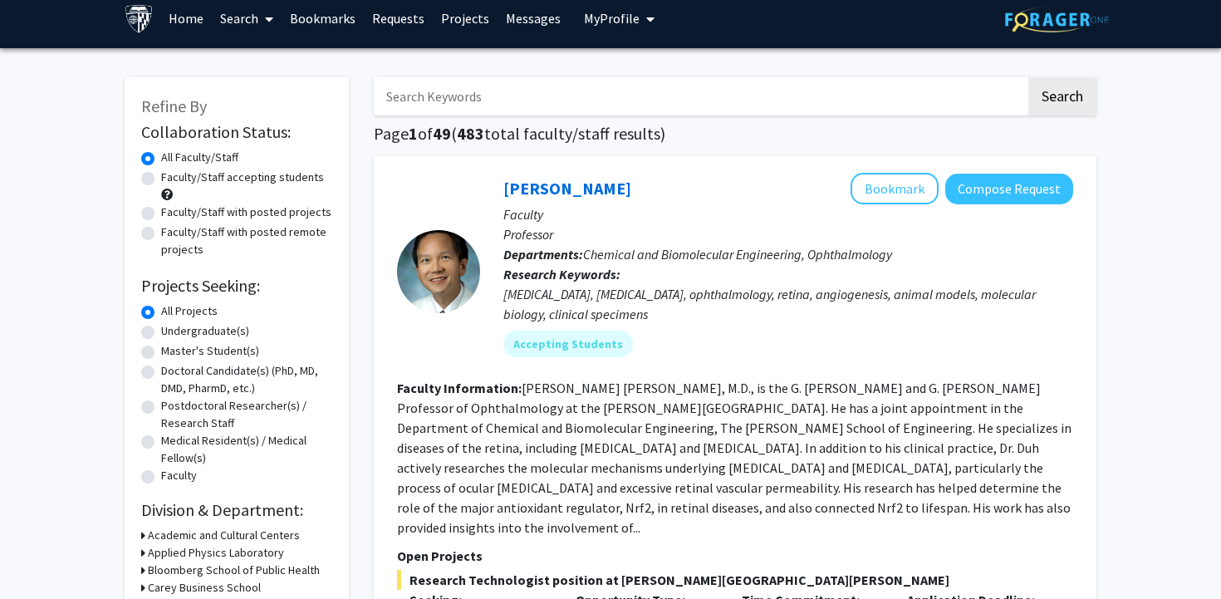
click at [161, 332] on label "Undergraduate(s)" at bounding box center [205, 330] width 88 height 17
click at [161, 332] on input "Undergraduate(s)" at bounding box center [166, 327] width 11 height 11
radio input "true"
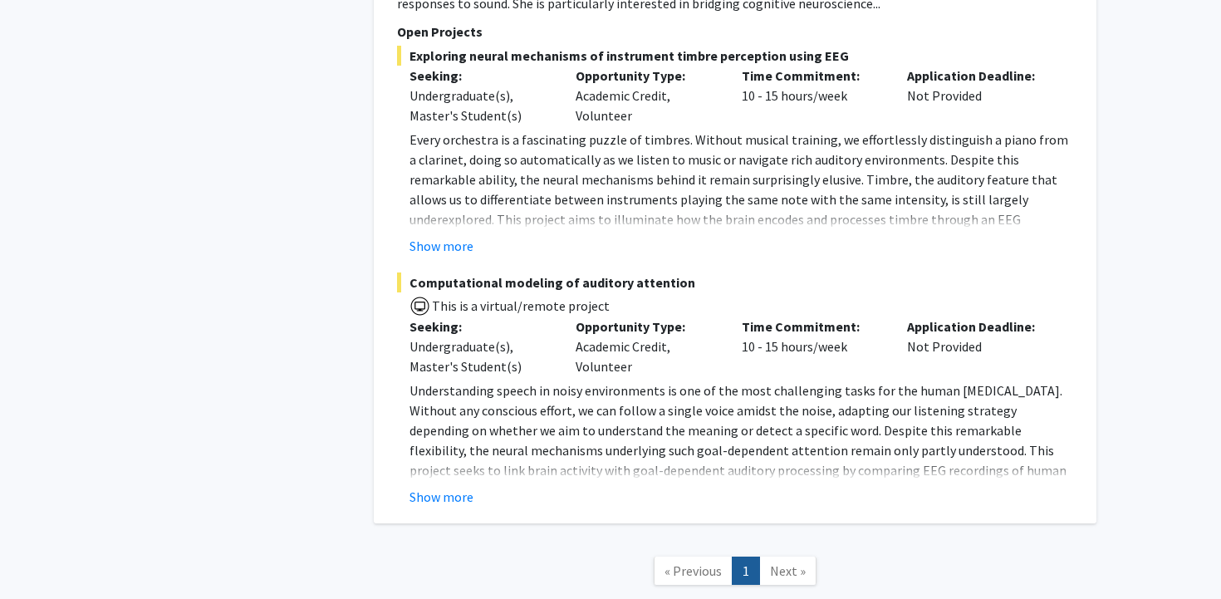
scroll to position [3626, 0]
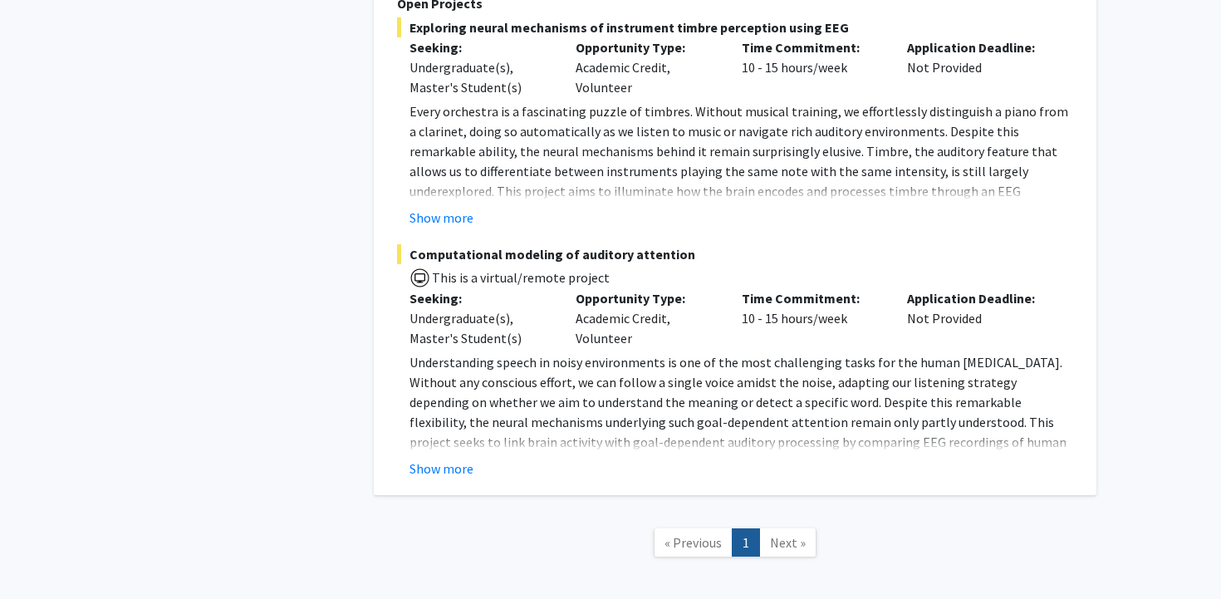
click at [765, 528] on link "Next »" at bounding box center [787, 542] width 57 height 29
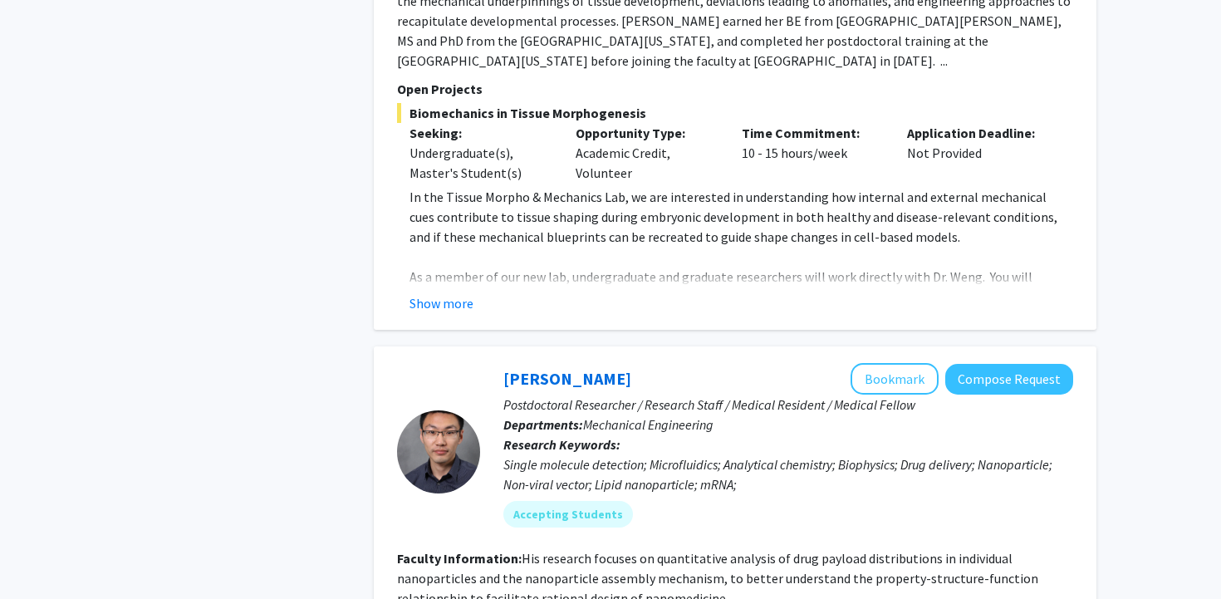
scroll to position [1947, 0]
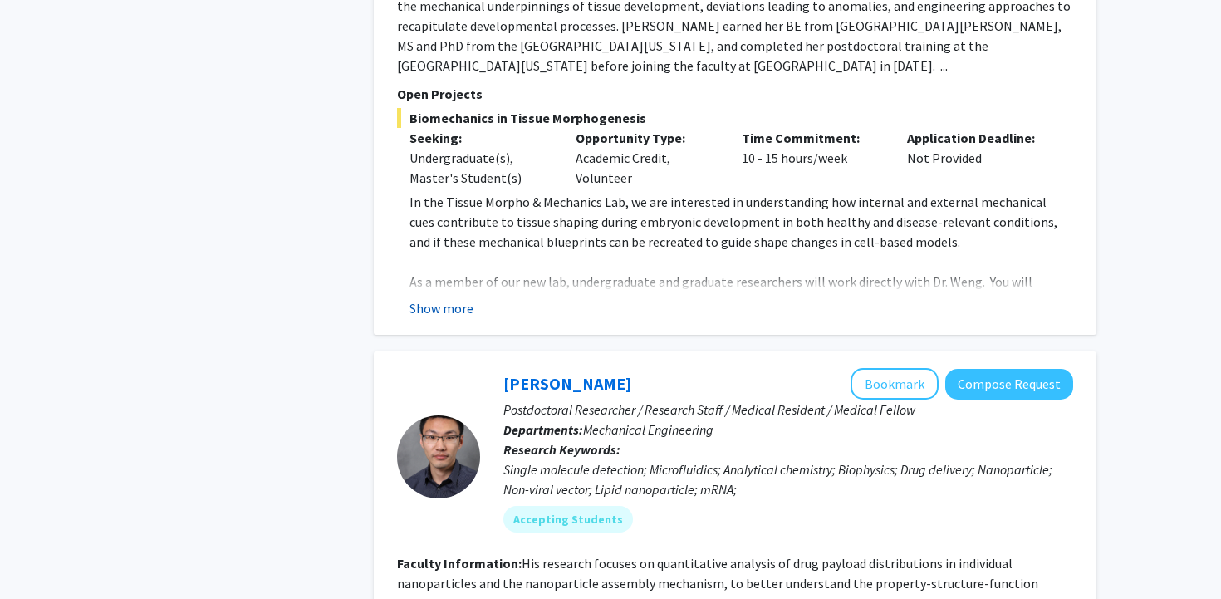
click at [440, 298] on button "Show more" at bounding box center [441, 308] width 64 height 20
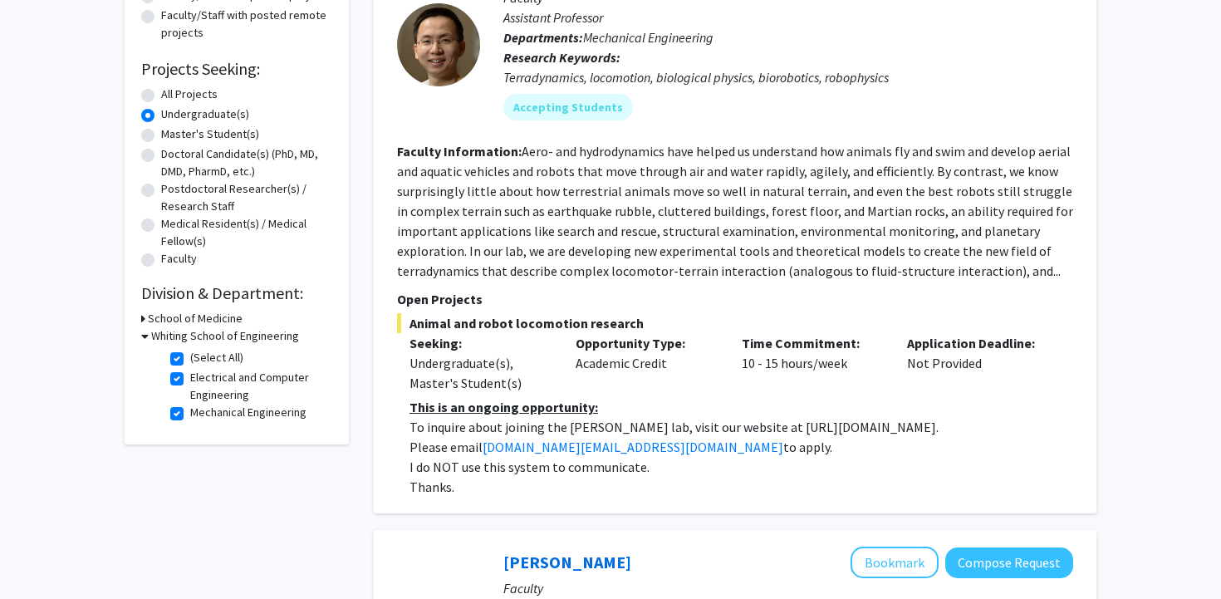
scroll to position [0, 0]
